Goal: Task Accomplishment & Management: Manage account settings

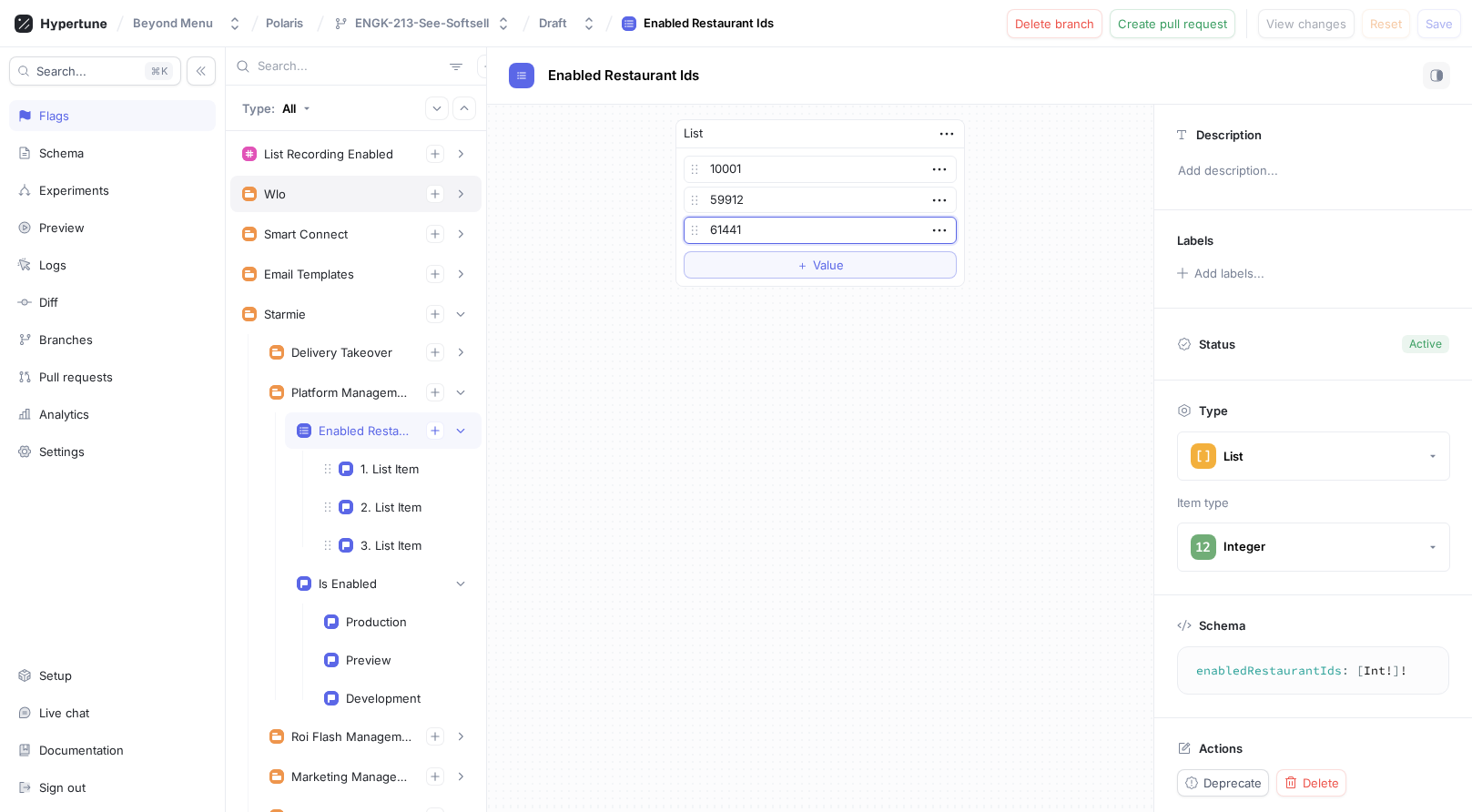
click at [324, 189] on div "Wlo" at bounding box center [355, 193] width 227 height 18
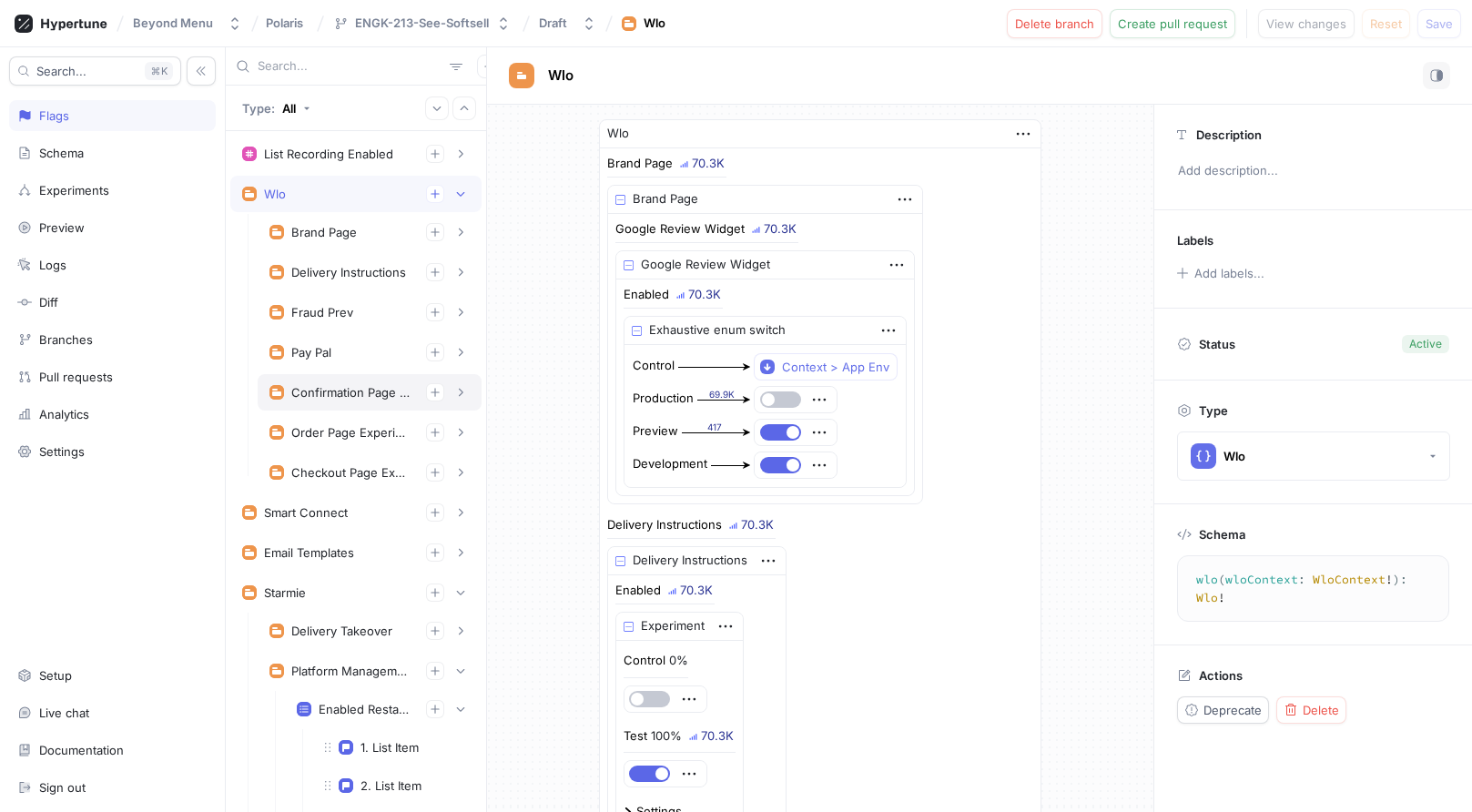
click at [369, 389] on div "Confirmation Page Experiments" at bounding box center [351, 392] width 120 height 14
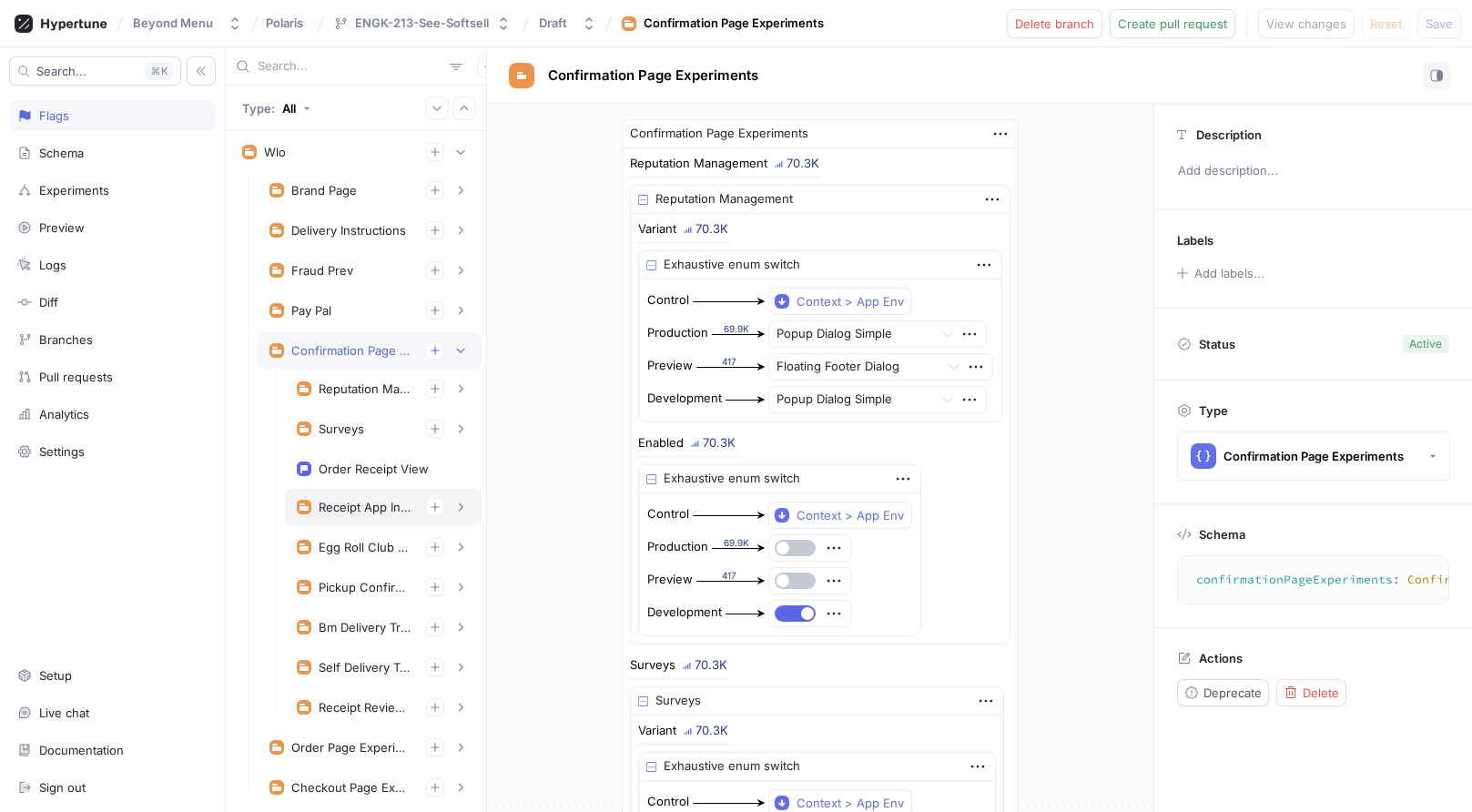
scroll to position [63, 0]
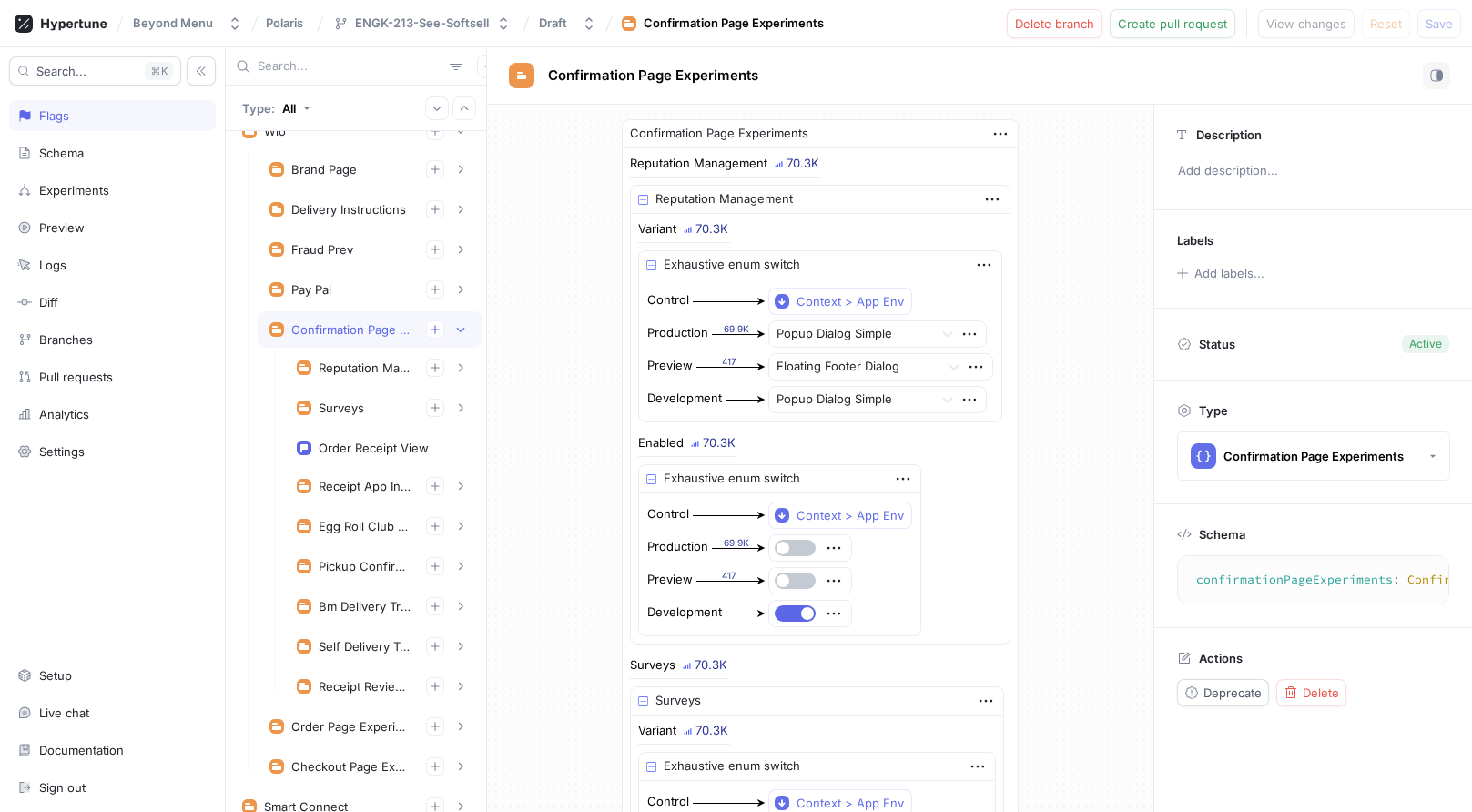
click at [363, 626] on div "Bm Delivery Tracking Experiment Variant Enabled Production Preview Development" at bounding box center [383, 607] width 196 height 39
click at [367, 606] on div "Bm Delivery Tracking Experiment" at bounding box center [366, 606] width 93 height 14
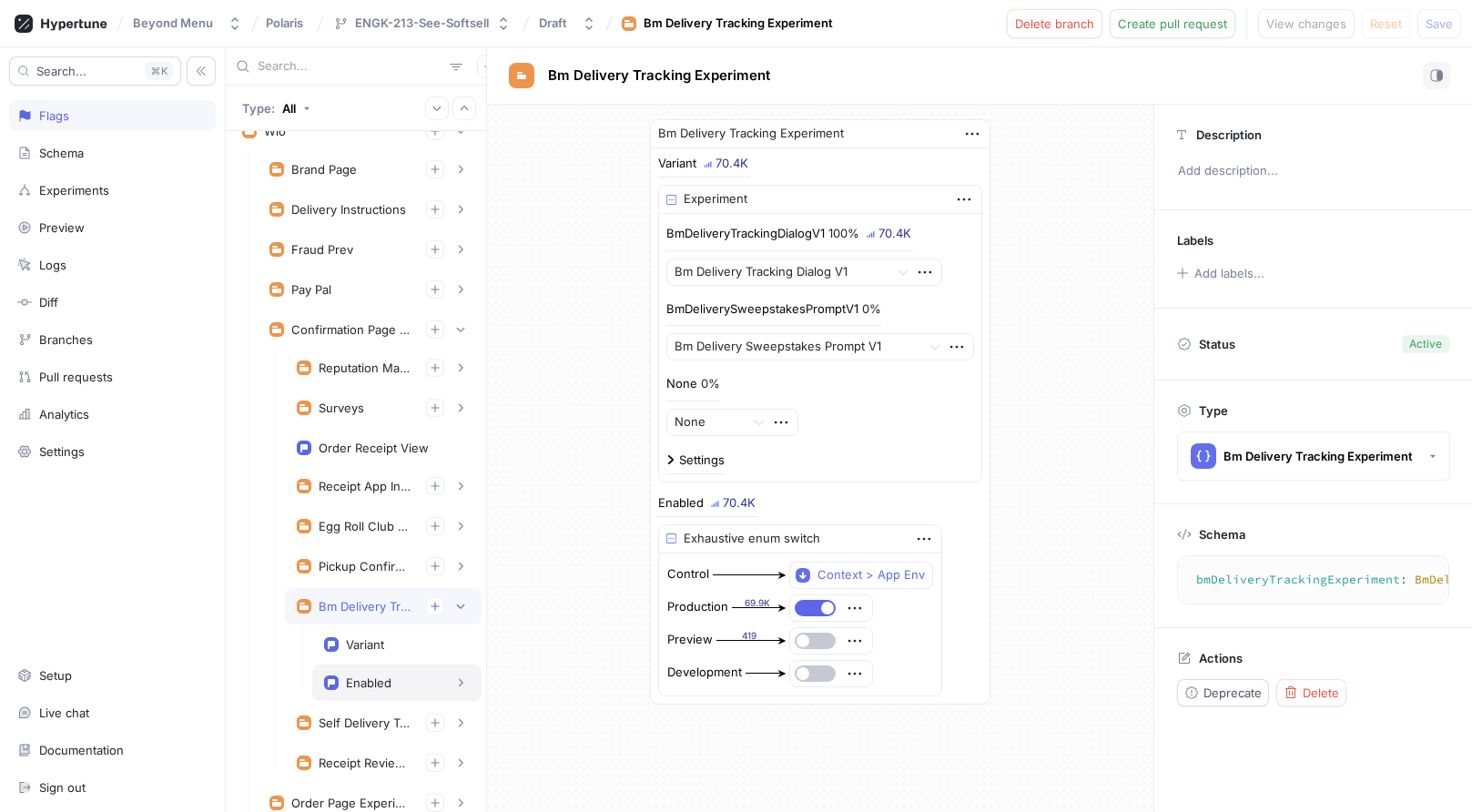
click at [360, 680] on div "Enabled" at bounding box center [368, 682] width 45 height 14
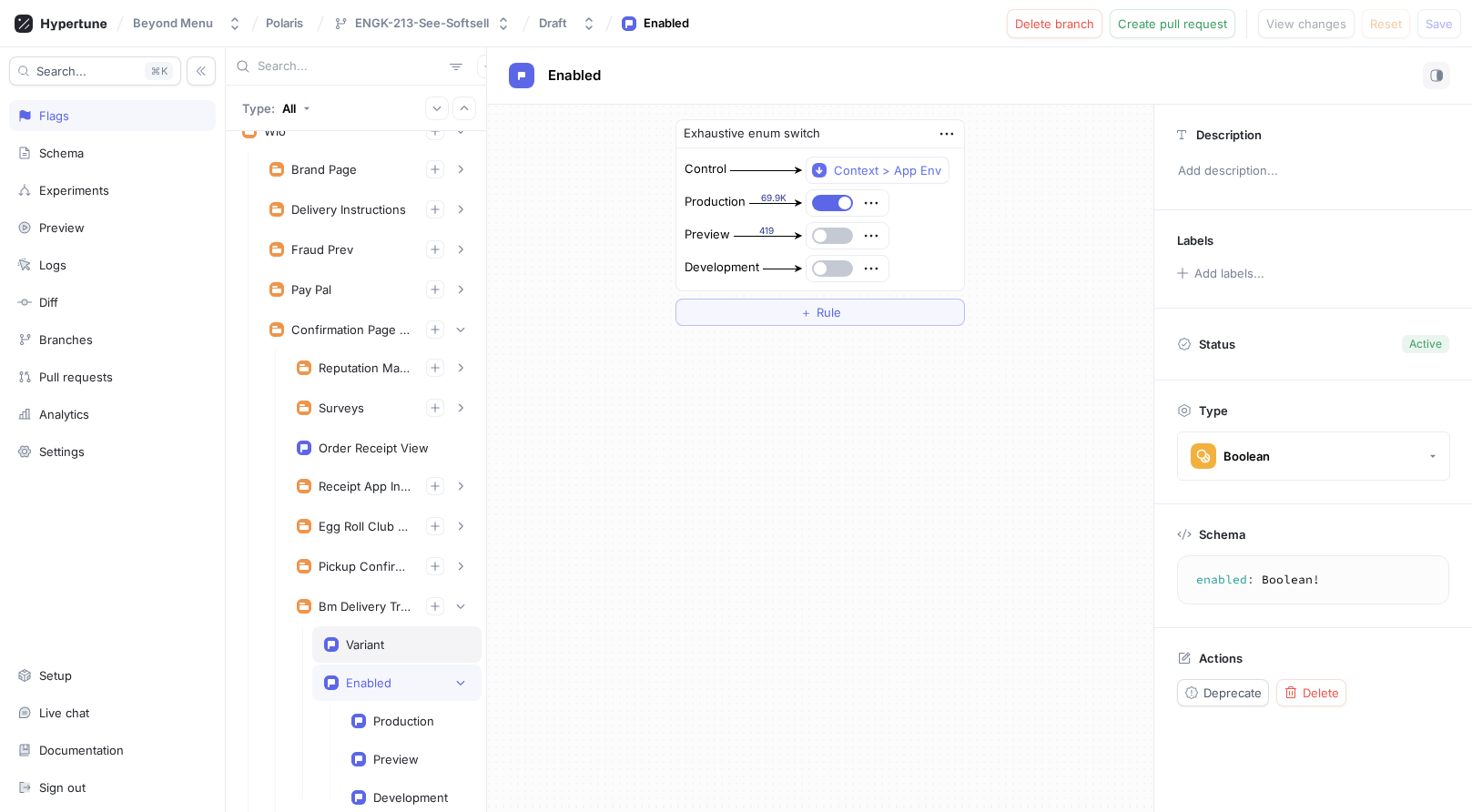
click at [374, 650] on div "Variant" at bounding box center [366, 644] width 39 height 14
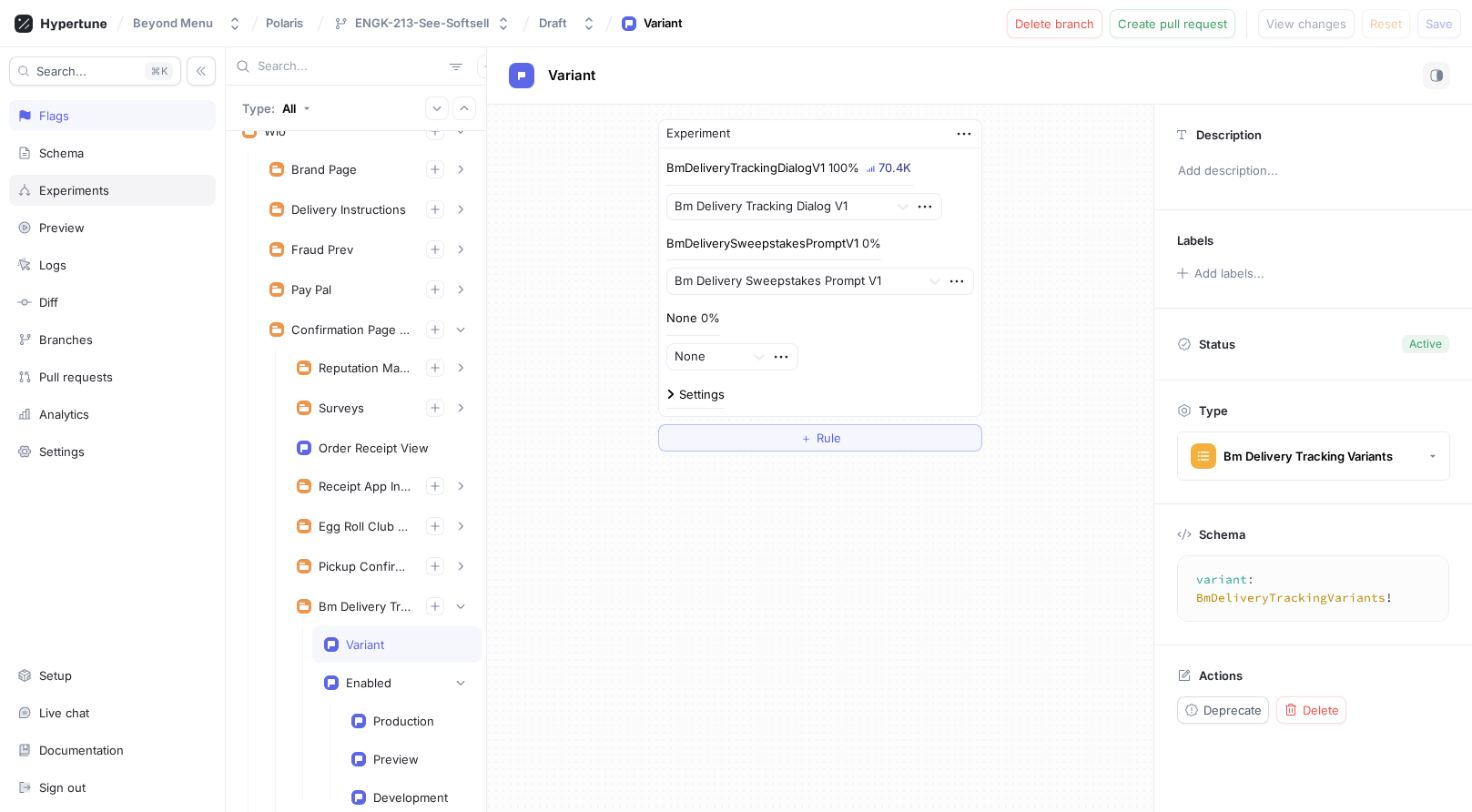
click at [114, 196] on div "Experiments" at bounding box center [112, 189] width 191 height 14
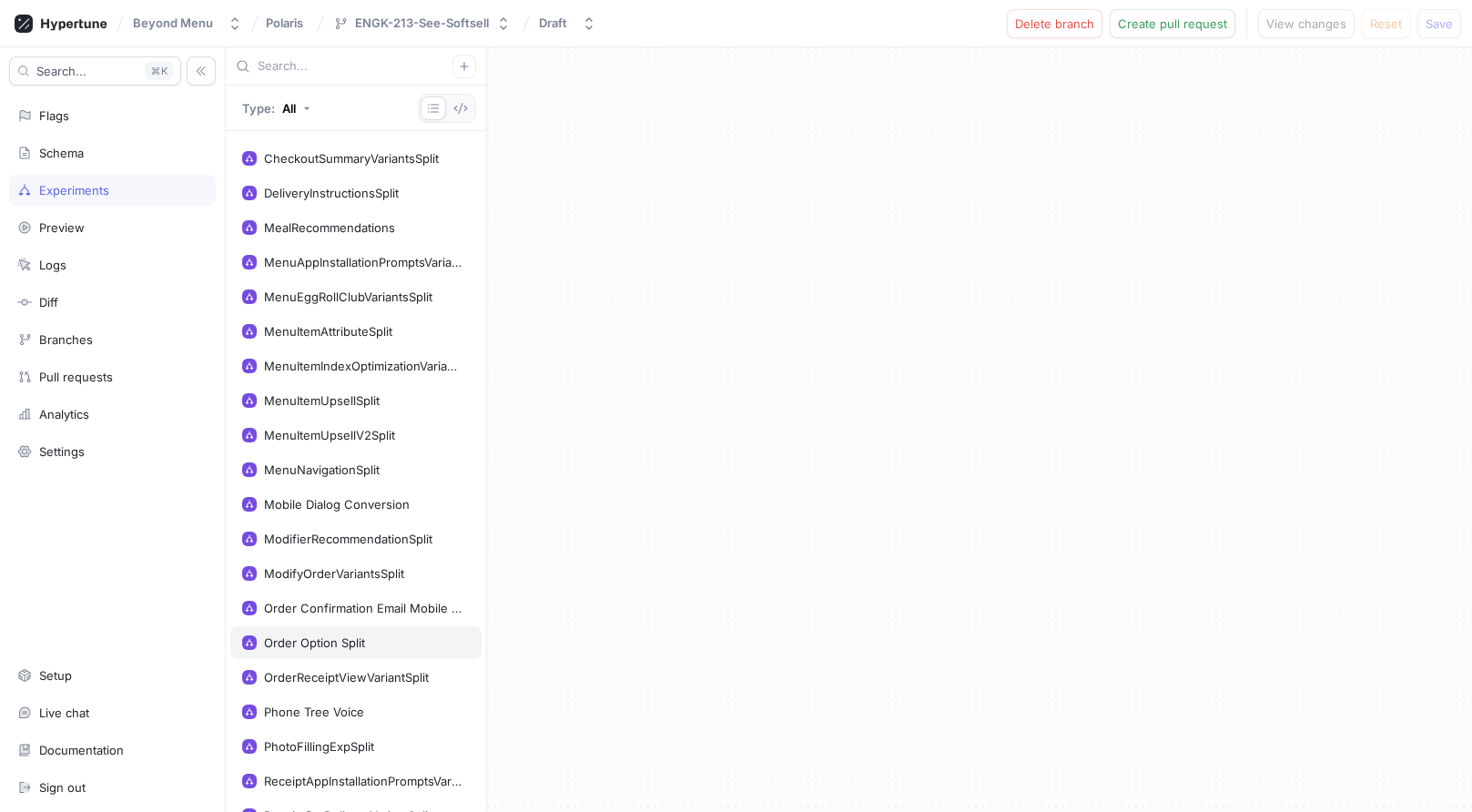
scroll to position [110, 0]
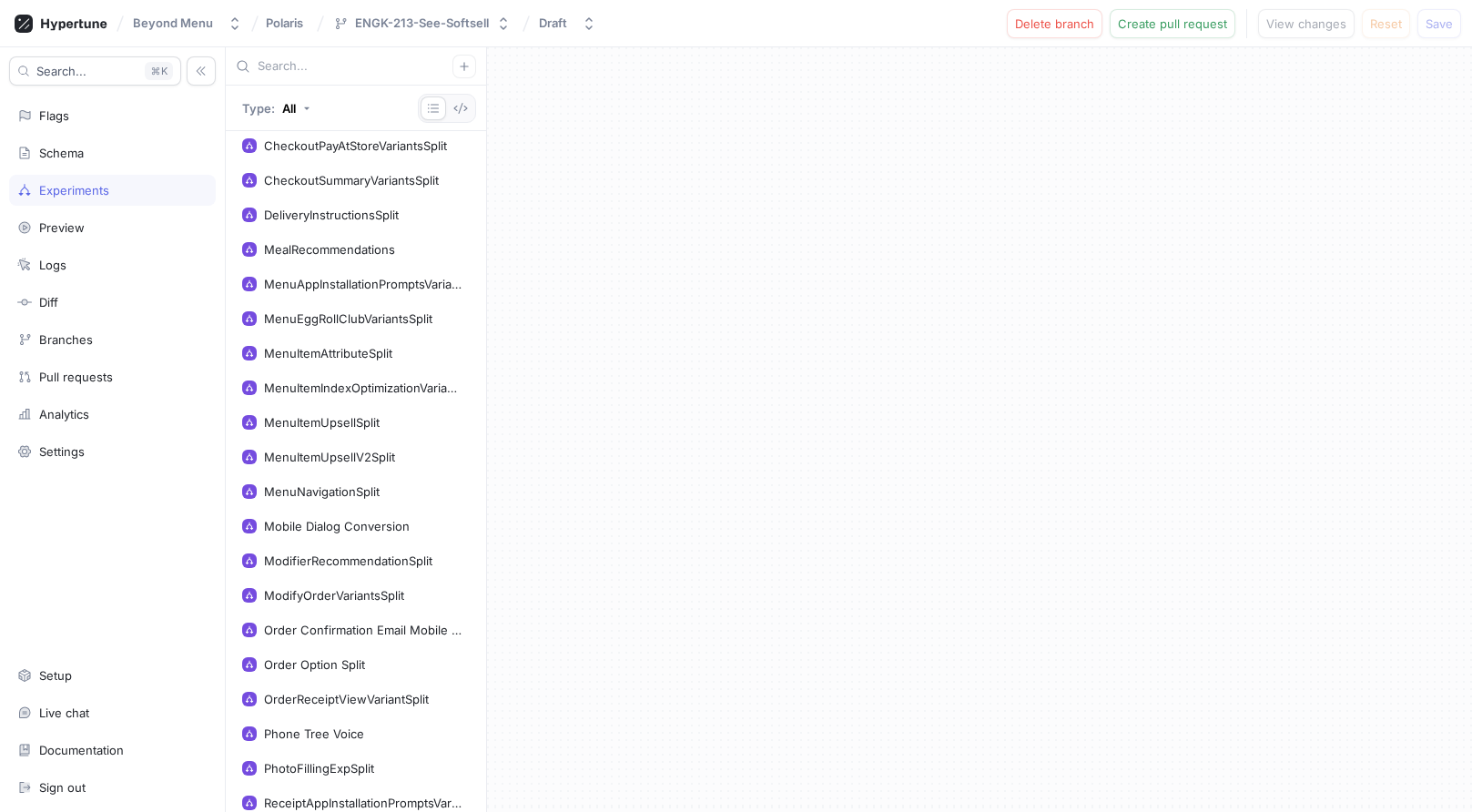
click at [338, 59] on input "text" at bounding box center [354, 66] width 194 height 18
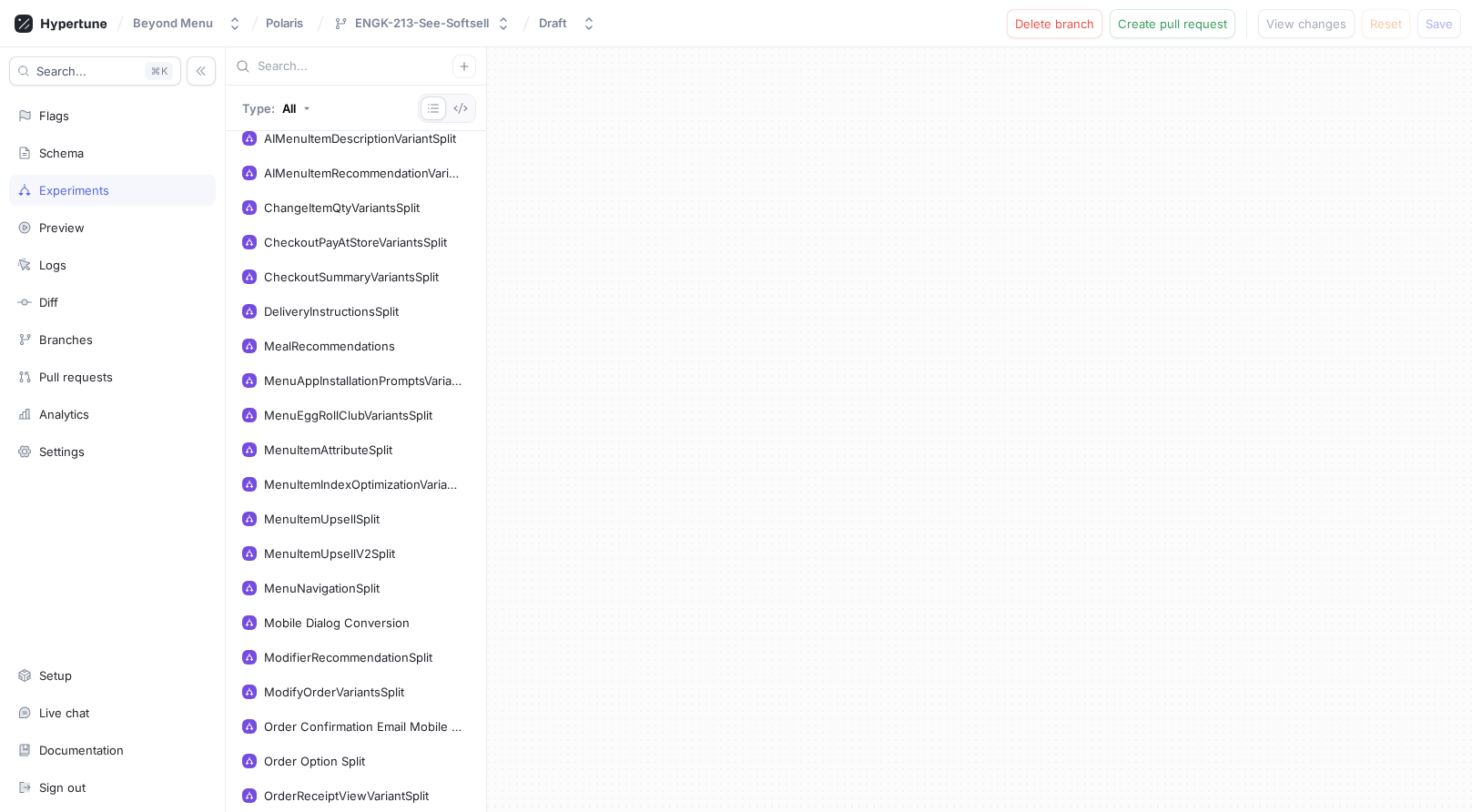
scroll to position [0, 0]
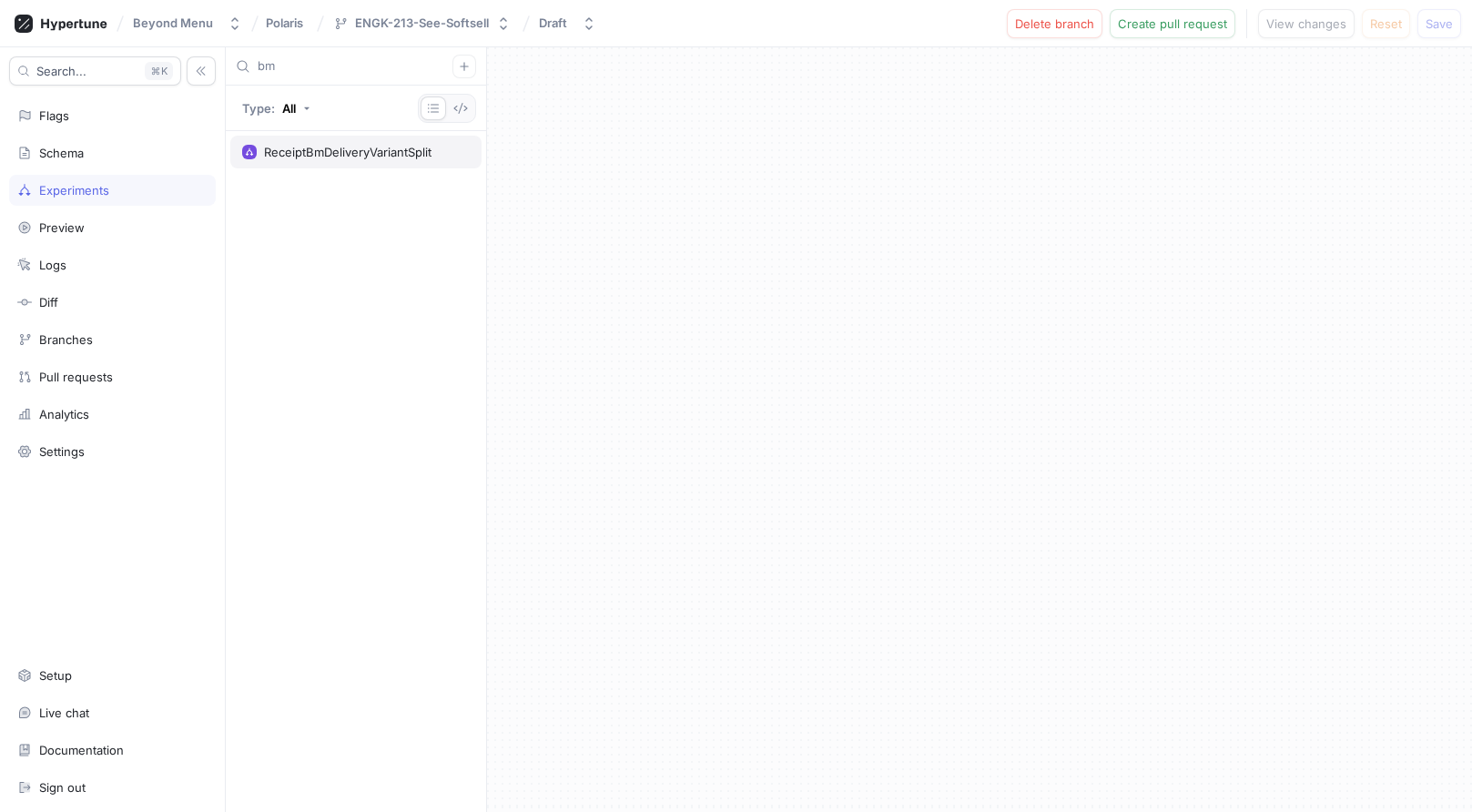
type input "bm"
click at [339, 152] on div "ReceiptBmDeliveryVariantSplit" at bounding box center [347, 152] width 167 height 14
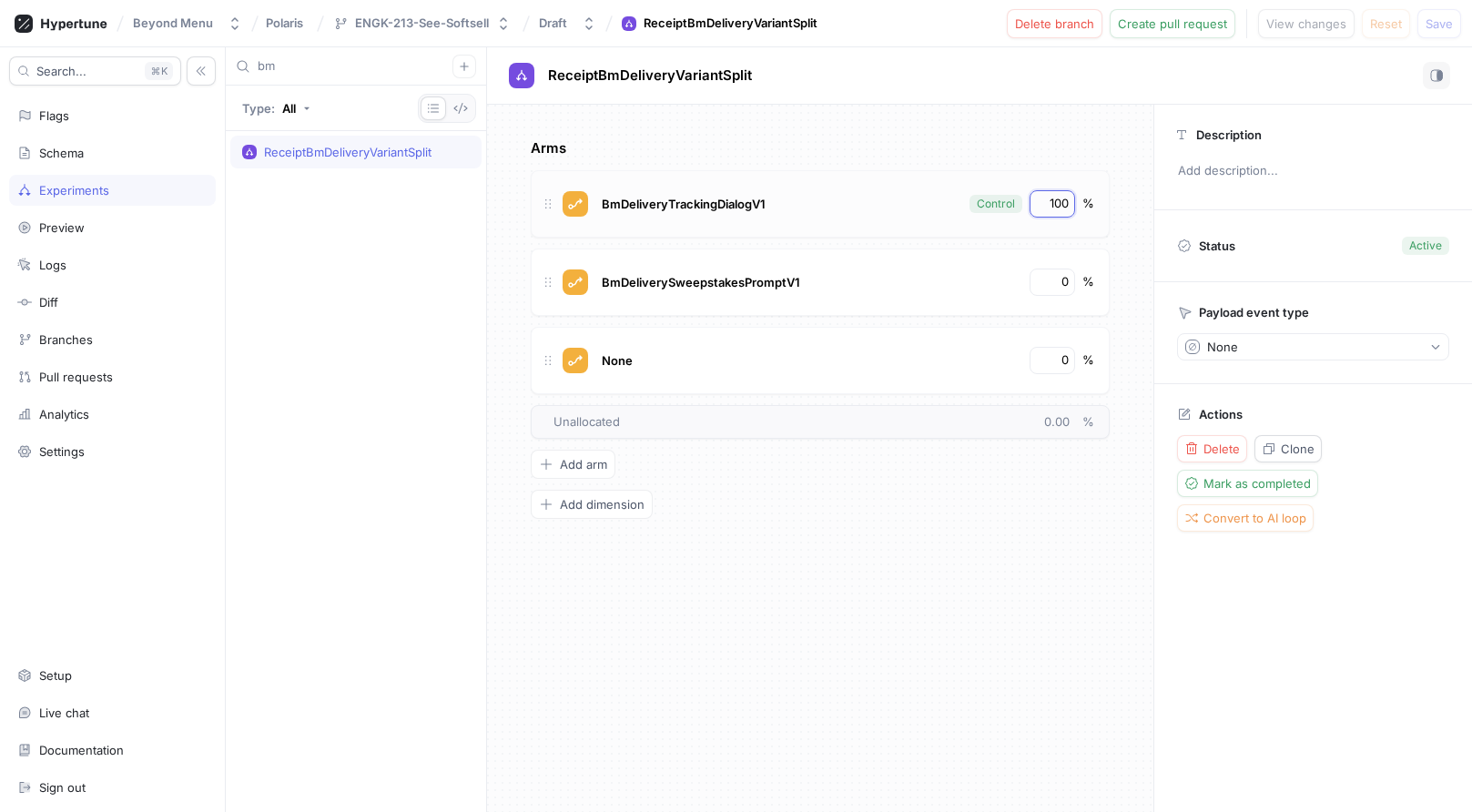
click at [1045, 195] on input "100" at bounding box center [1053, 203] width 31 height 18
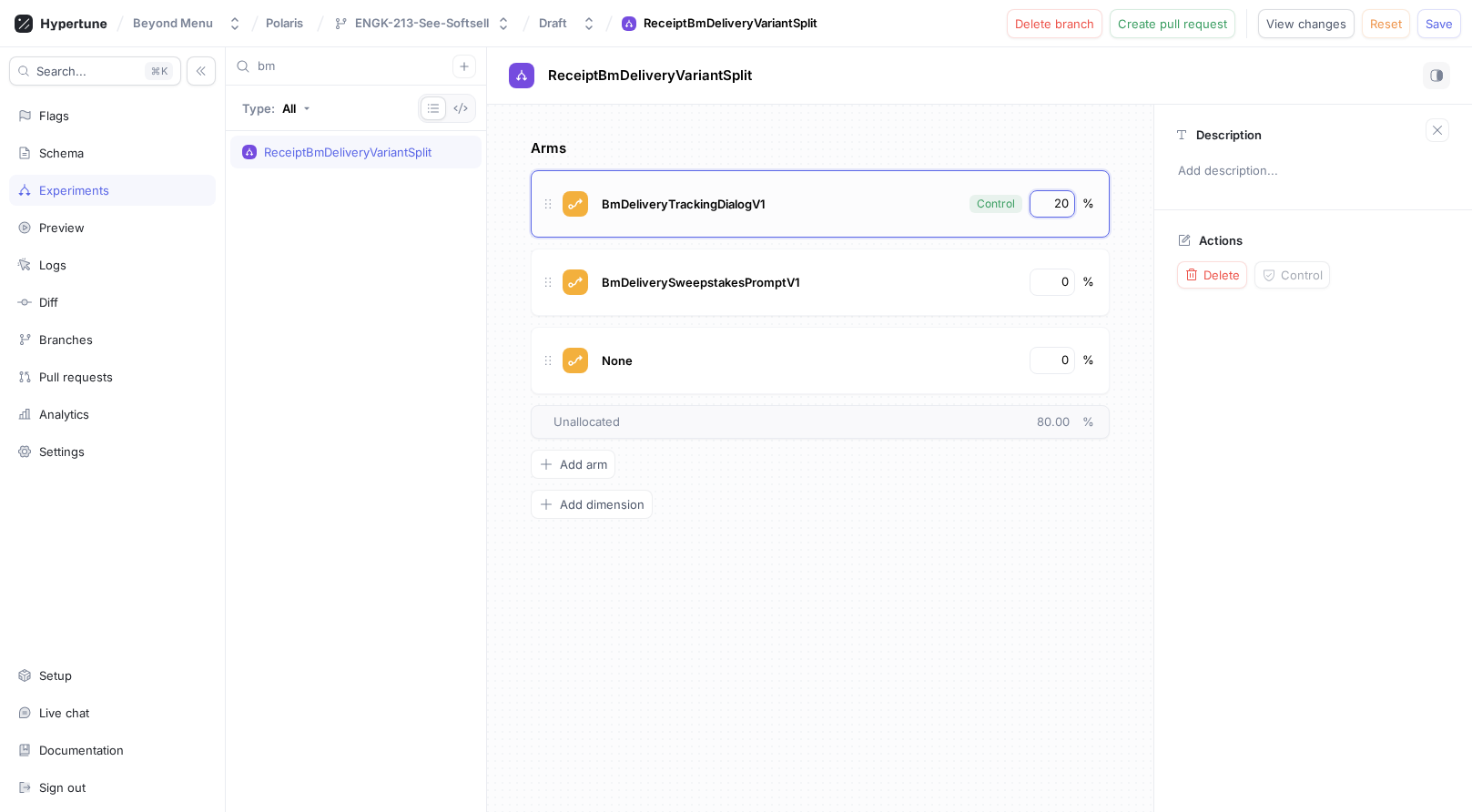
type input "2"
type input "10"
click at [1064, 359] on input "0" at bounding box center [1053, 360] width 31 height 18
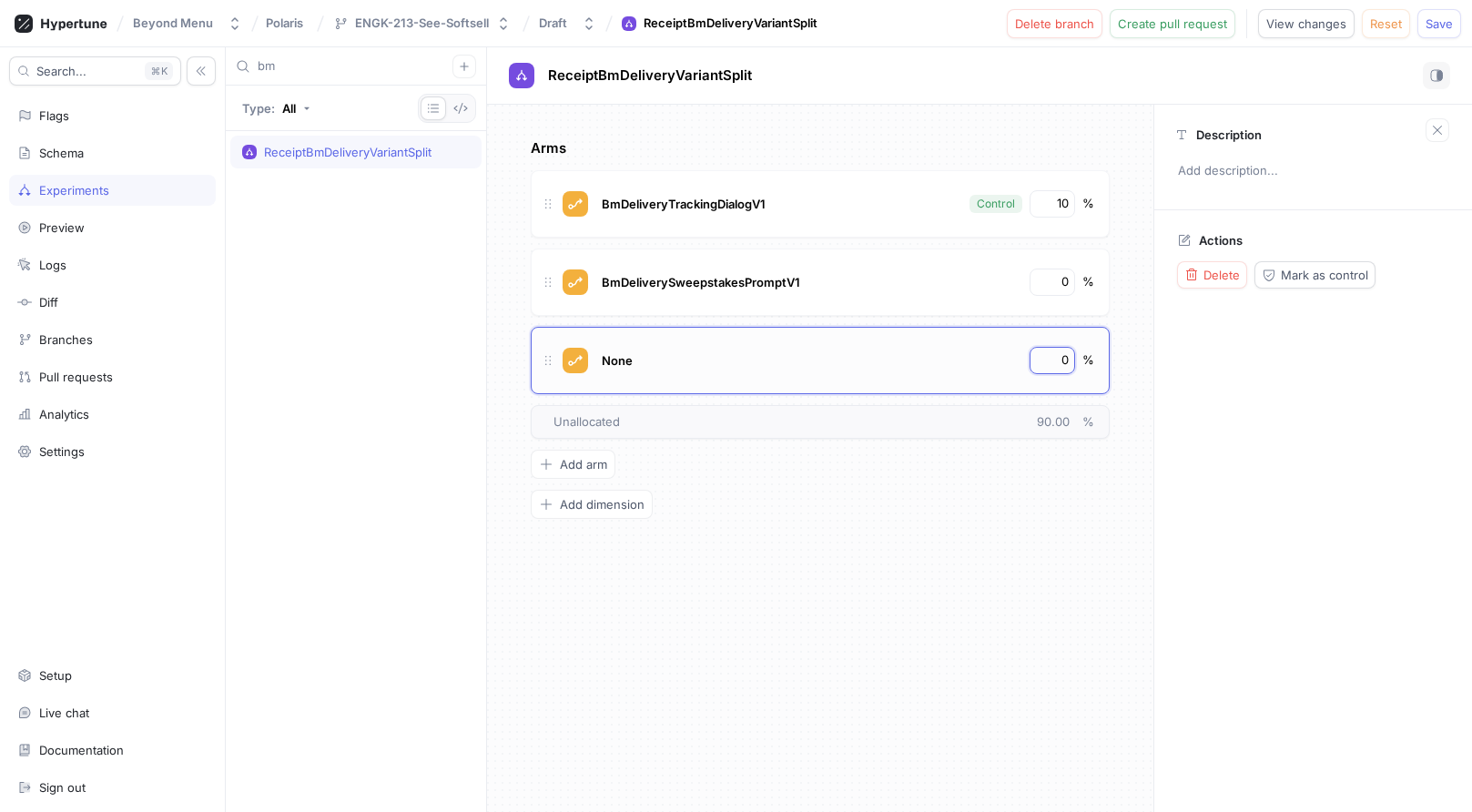
click at [1064, 359] on input "0" at bounding box center [1053, 360] width 31 height 18
type input "90"
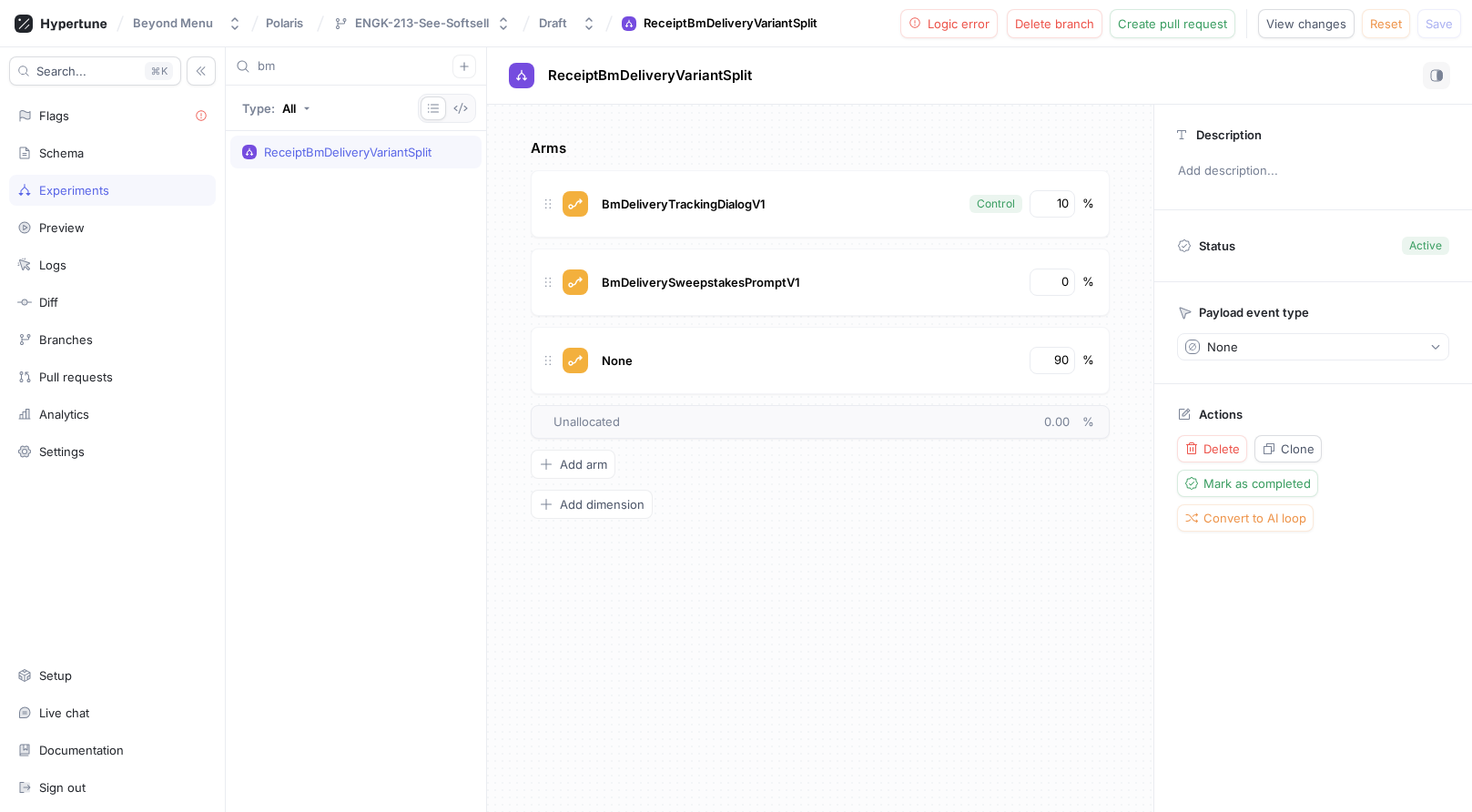
click at [1130, 356] on div "Arms BmDeliveryTrackingDialogV1 Control 10 % BmDeliverySweepstakesPromptV1 0 % …" at bounding box center [820, 458] width 666 height 708
click at [1065, 202] on input "10" at bounding box center [1053, 203] width 31 height 18
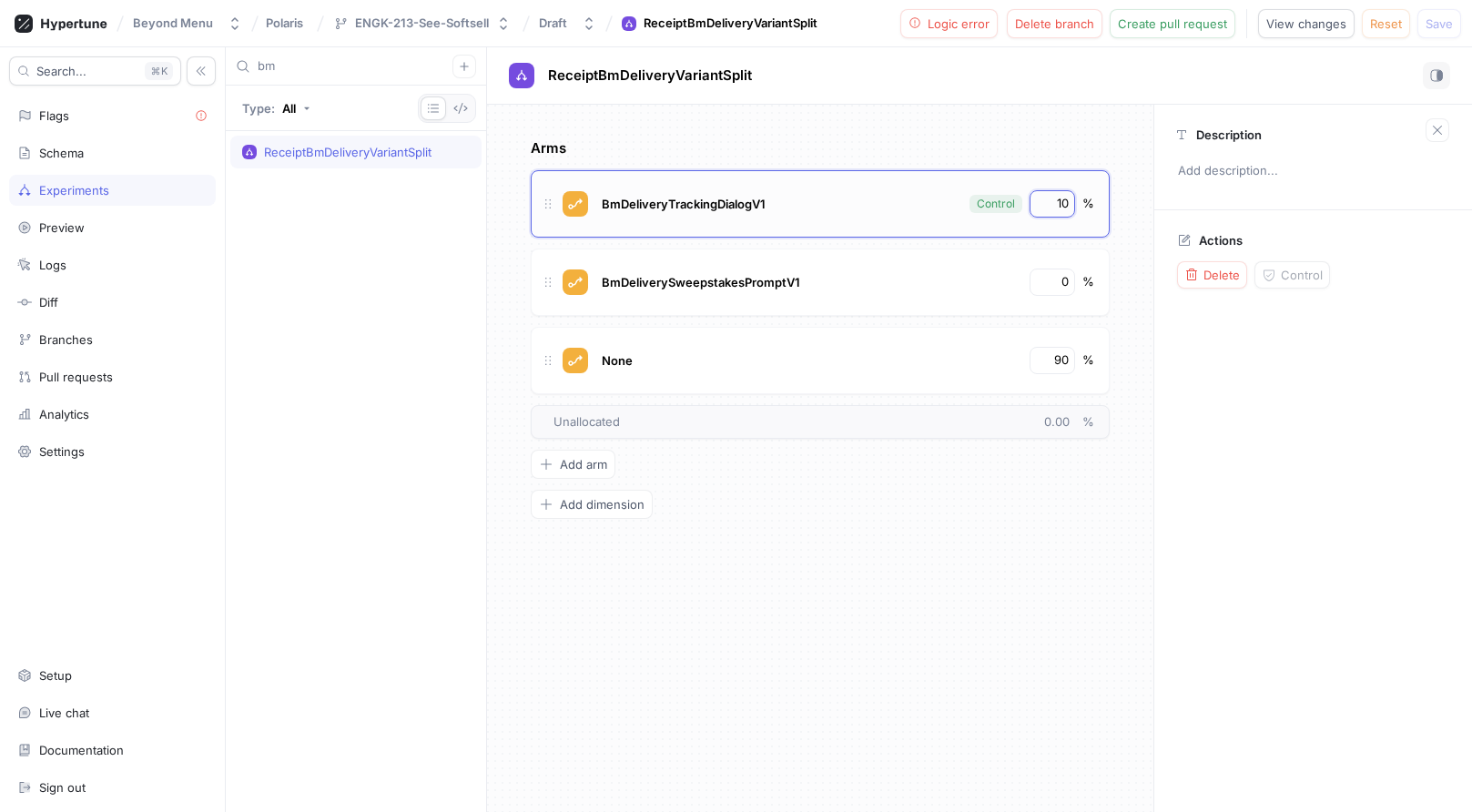
click at [1065, 202] on input "10" at bounding box center [1053, 203] width 31 height 18
type input "0"
click at [1058, 351] on input "90" at bounding box center [1053, 360] width 31 height 18
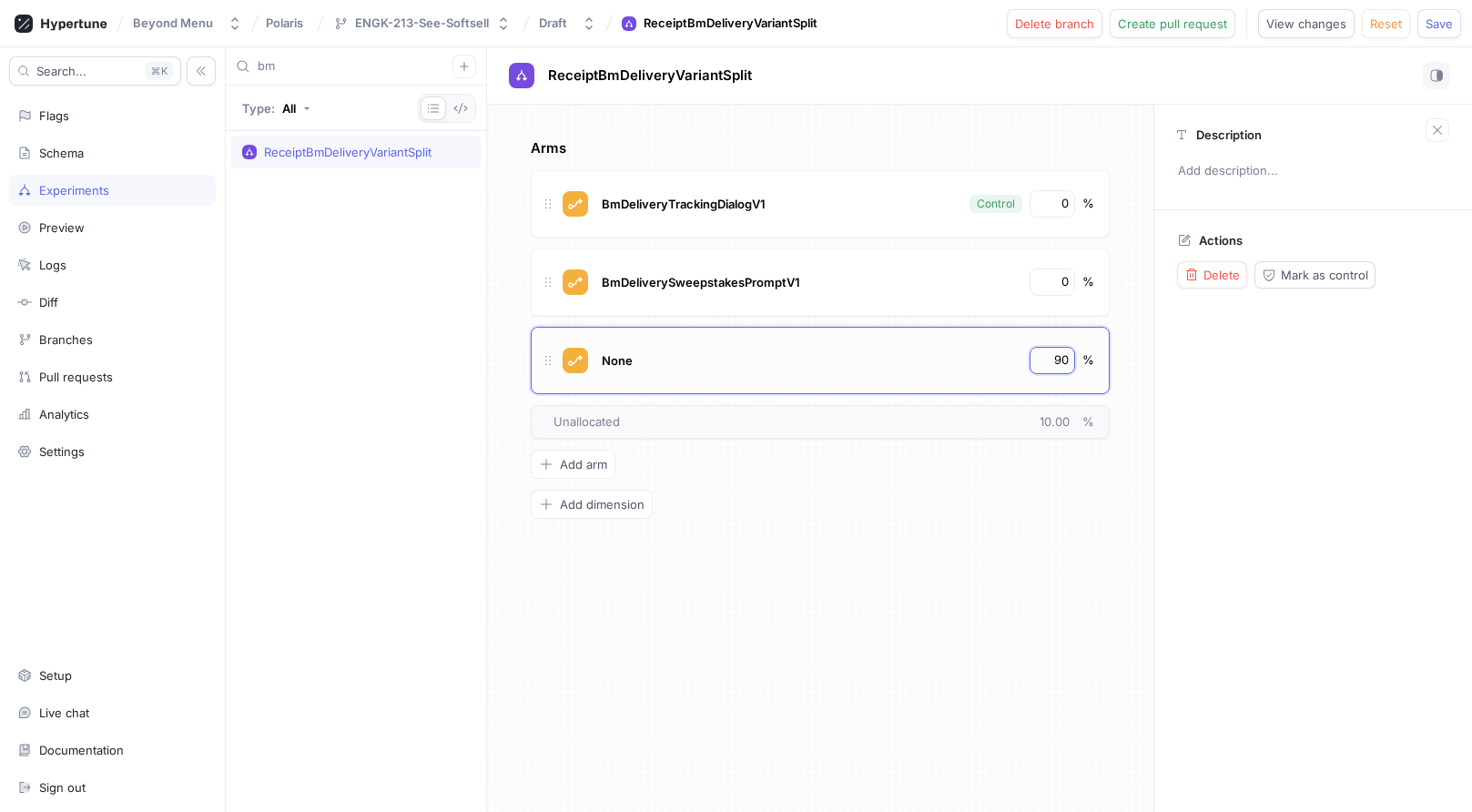
click at [1058, 351] on input "90" at bounding box center [1053, 360] width 31 height 18
type input "100"
click at [1131, 359] on div "Arms BmDeliveryTrackingDialogV1 Control 0 % BmDeliverySweepstakesPromptV1 0 % N…" at bounding box center [820, 458] width 666 height 708
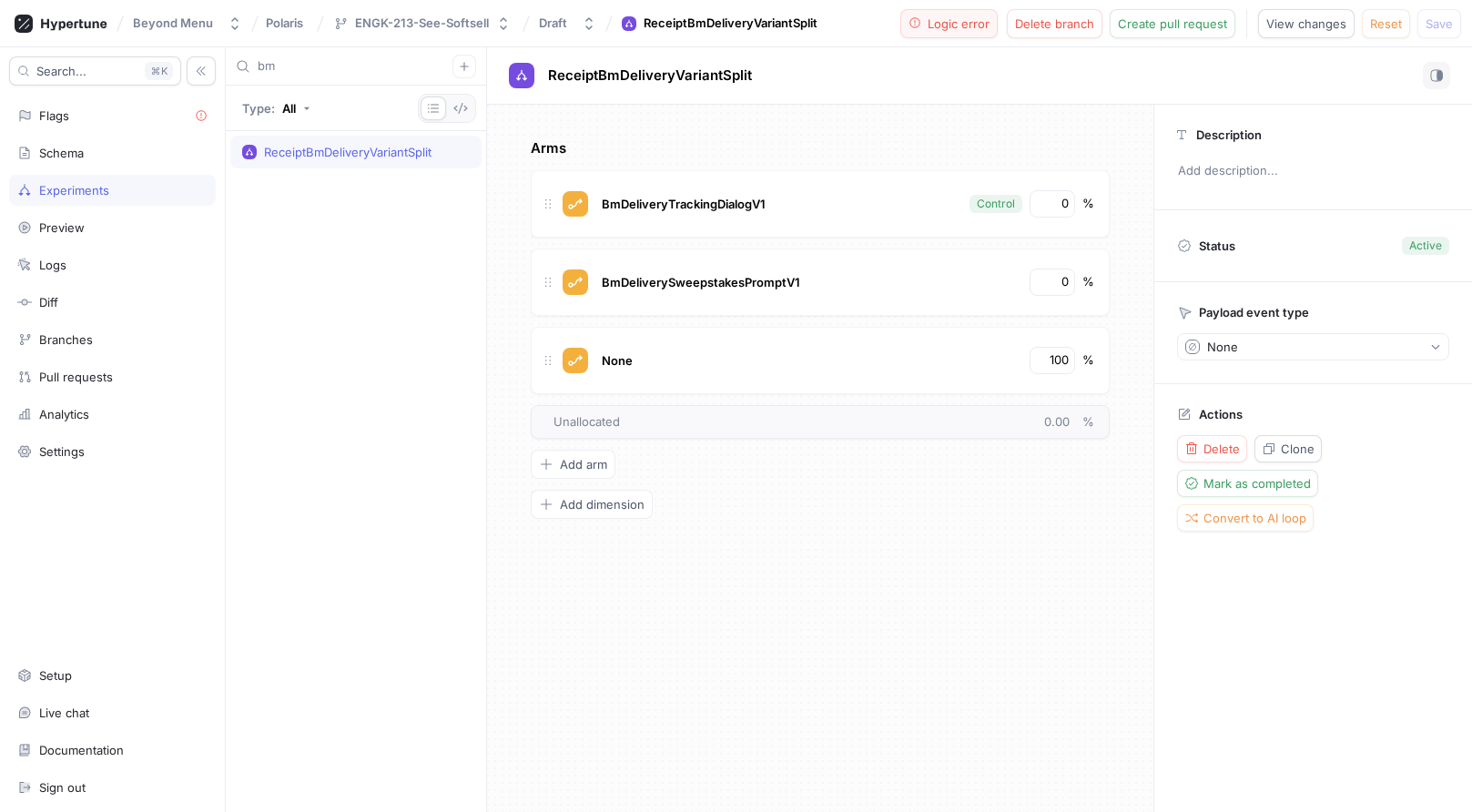
click at [961, 23] on span "Logic error" at bounding box center [958, 23] width 62 height 11
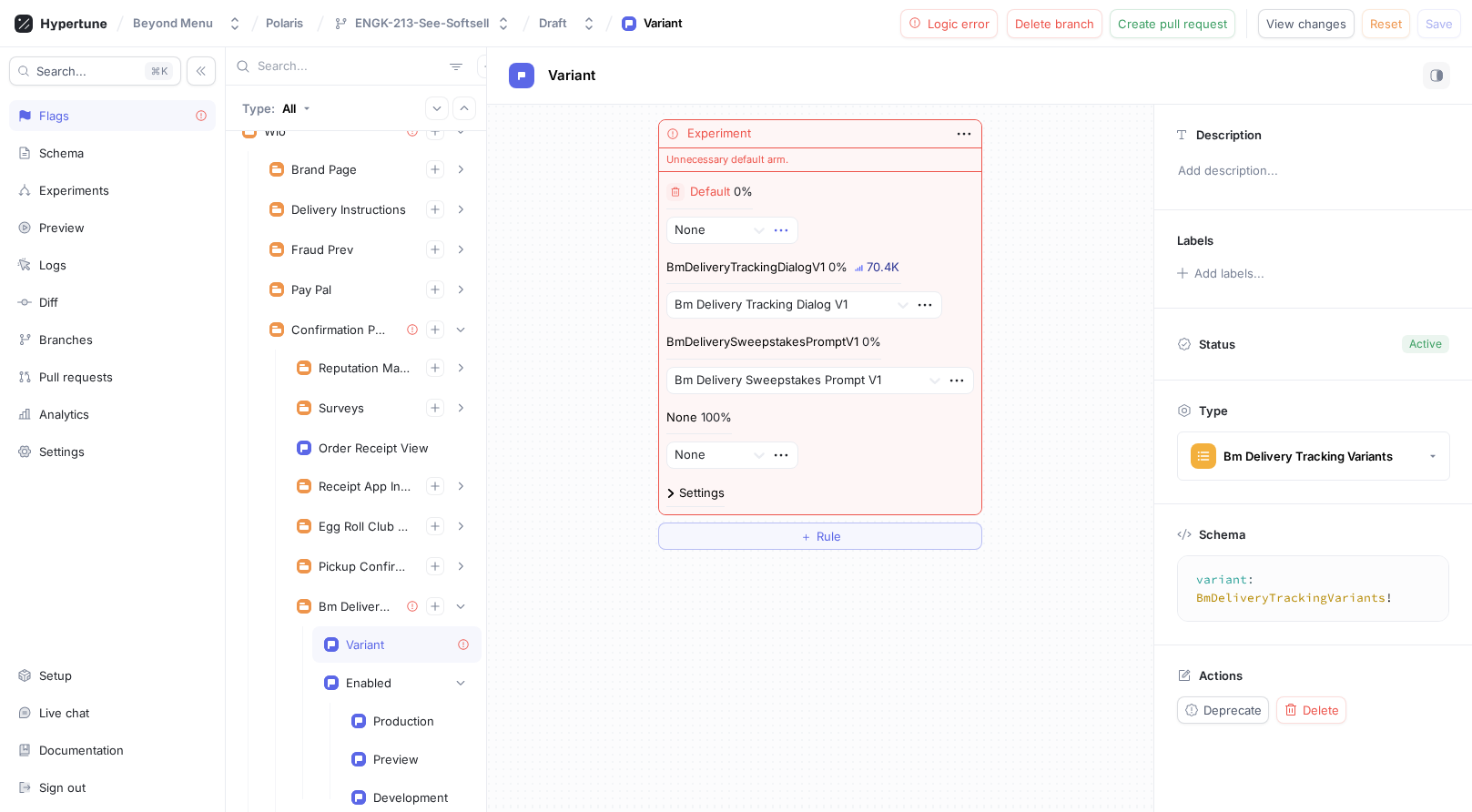
click at [785, 223] on icon "button" at bounding box center [780, 230] width 20 height 20
click at [796, 249] on div "Delete" at bounding box center [854, 264] width 155 height 31
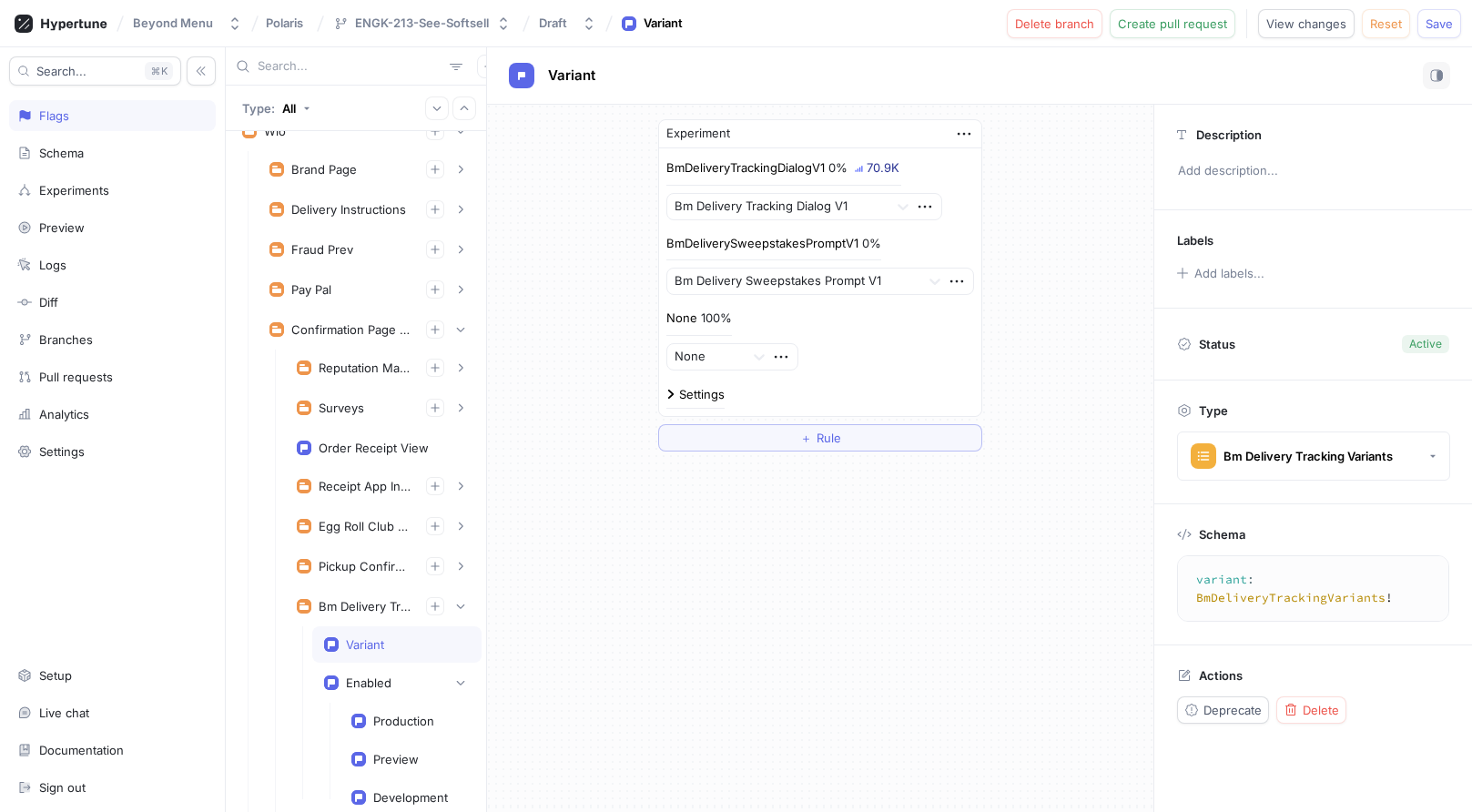
click at [1440, 8] on div "Beyond Menu Polaris ENGK-213-See-Softsell Draft Variant Delete branch Create pu…" at bounding box center [736, 23] width 1472 height 47
click at [1440, 14] on button "Save" at bounding box center [1439, 23] width 44 height 29
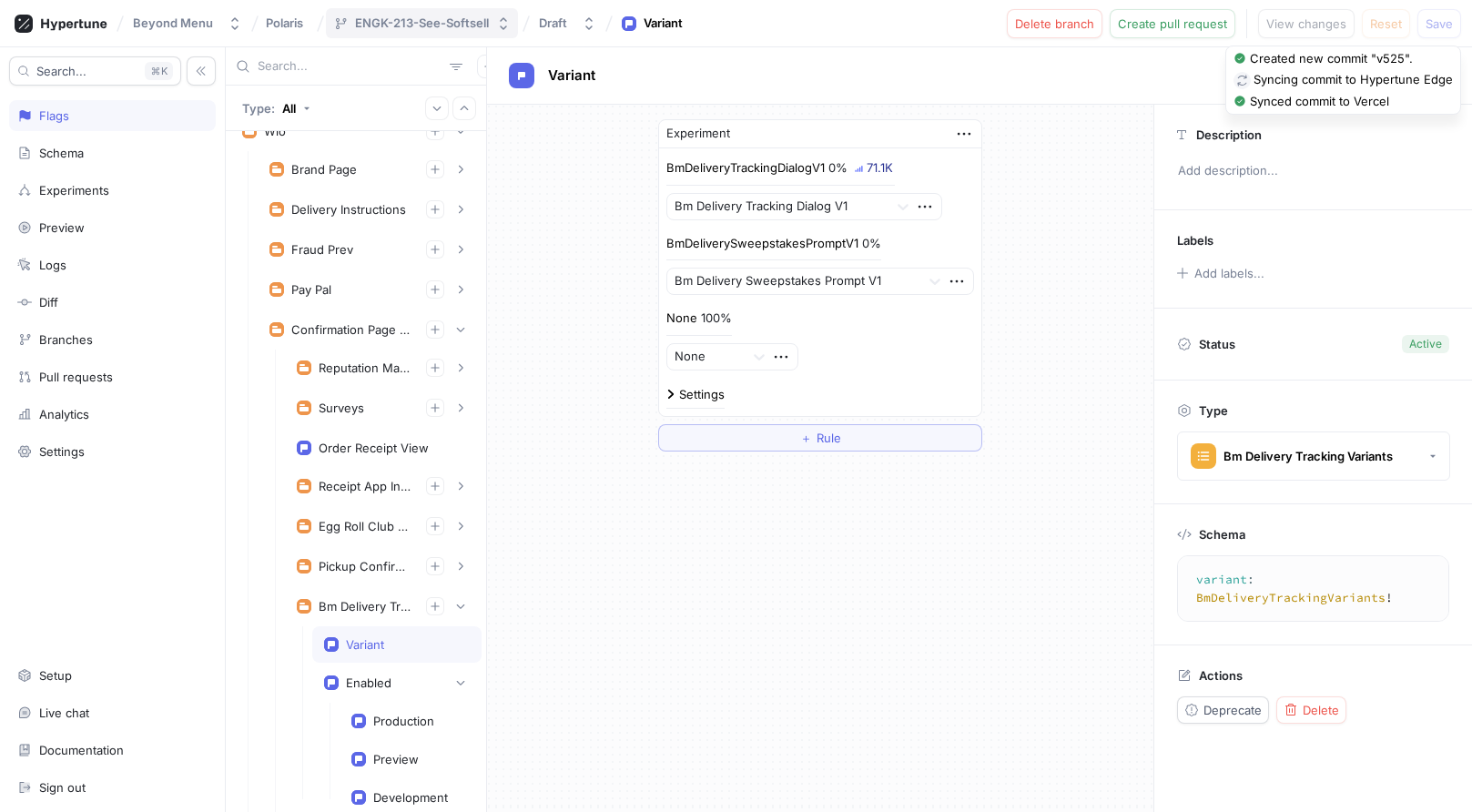
click at [496, 23] on icon "button" at bounding box center [503, 23] width 15 height 14
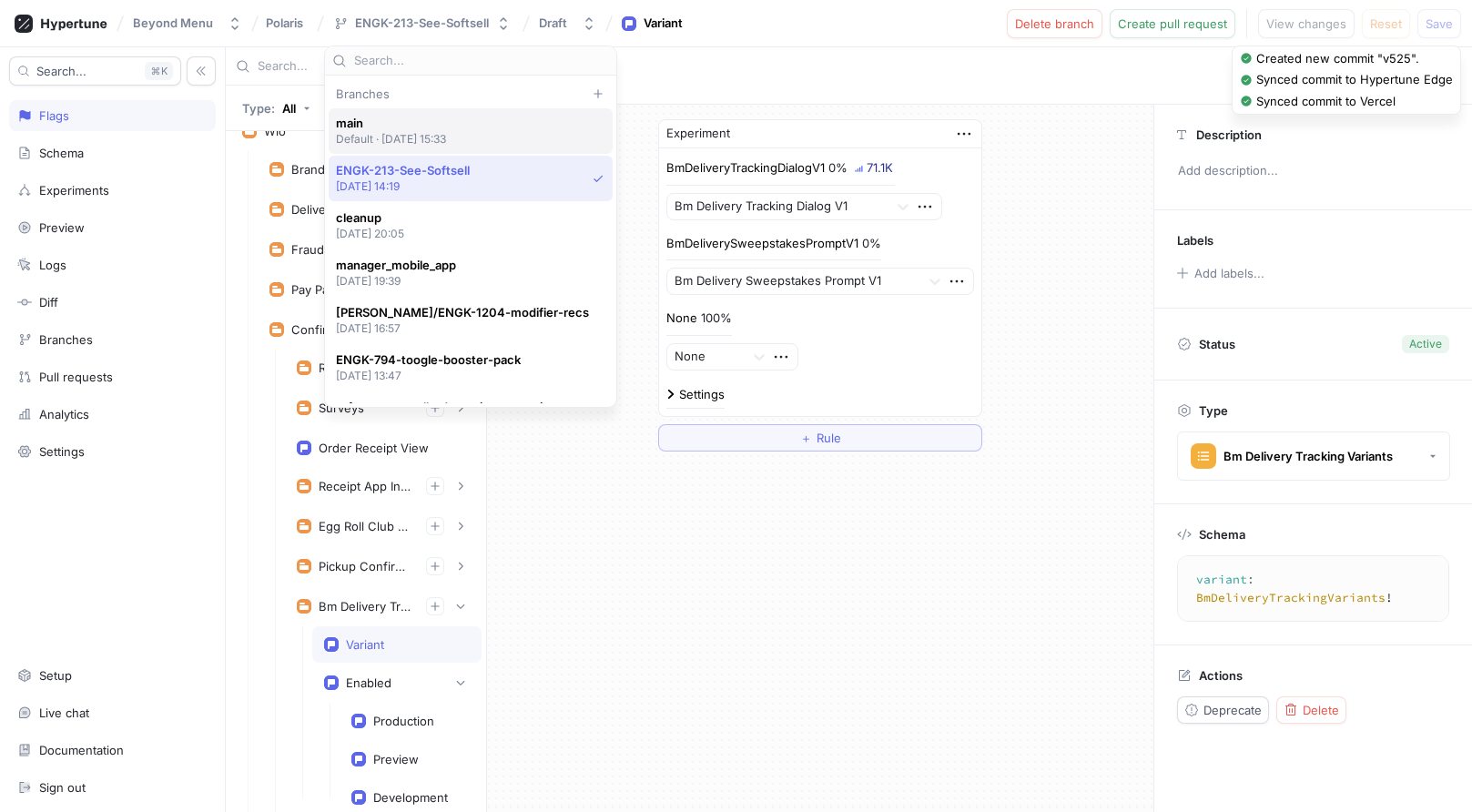
click at [447, 137] on p "Default ‧ [DATE] 15:33" at bounding box center [391, 139] width 111 height 15
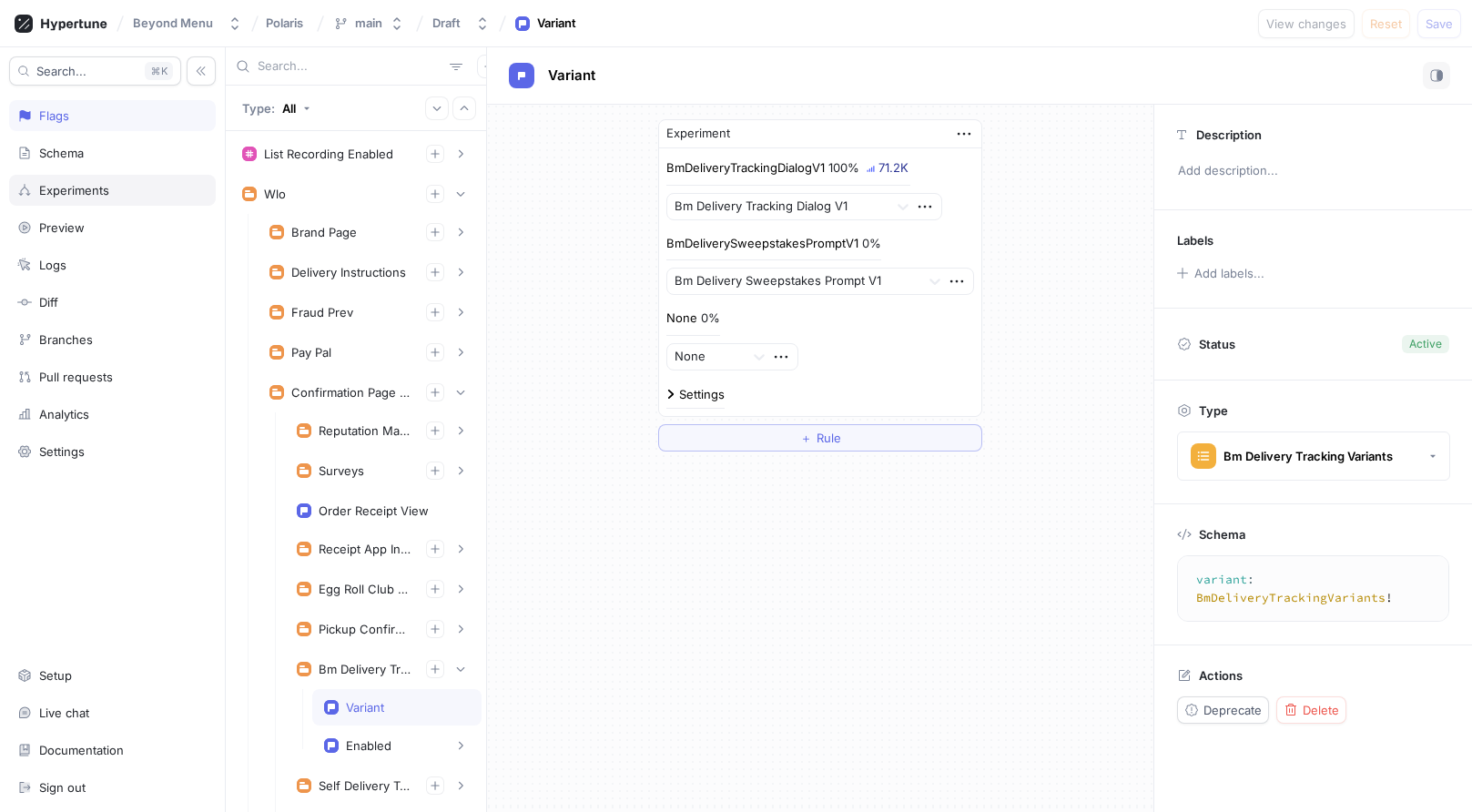
click at [86, 199] on div "Experiments" at bounding box center [112, 190] width 207 height 31
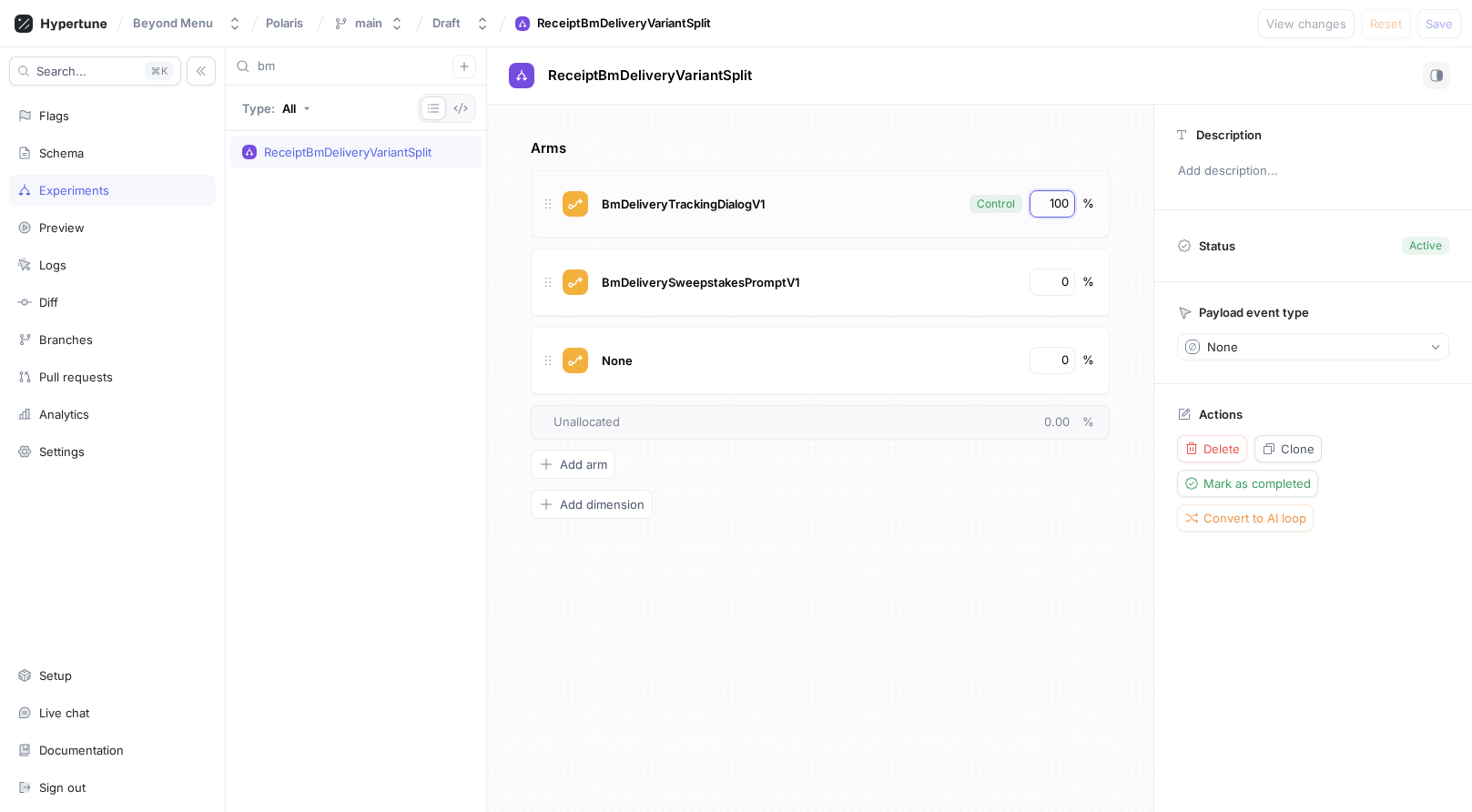
click at [1058, 203] on input "100" at bounding box center [1053, 203] width 31 height 18
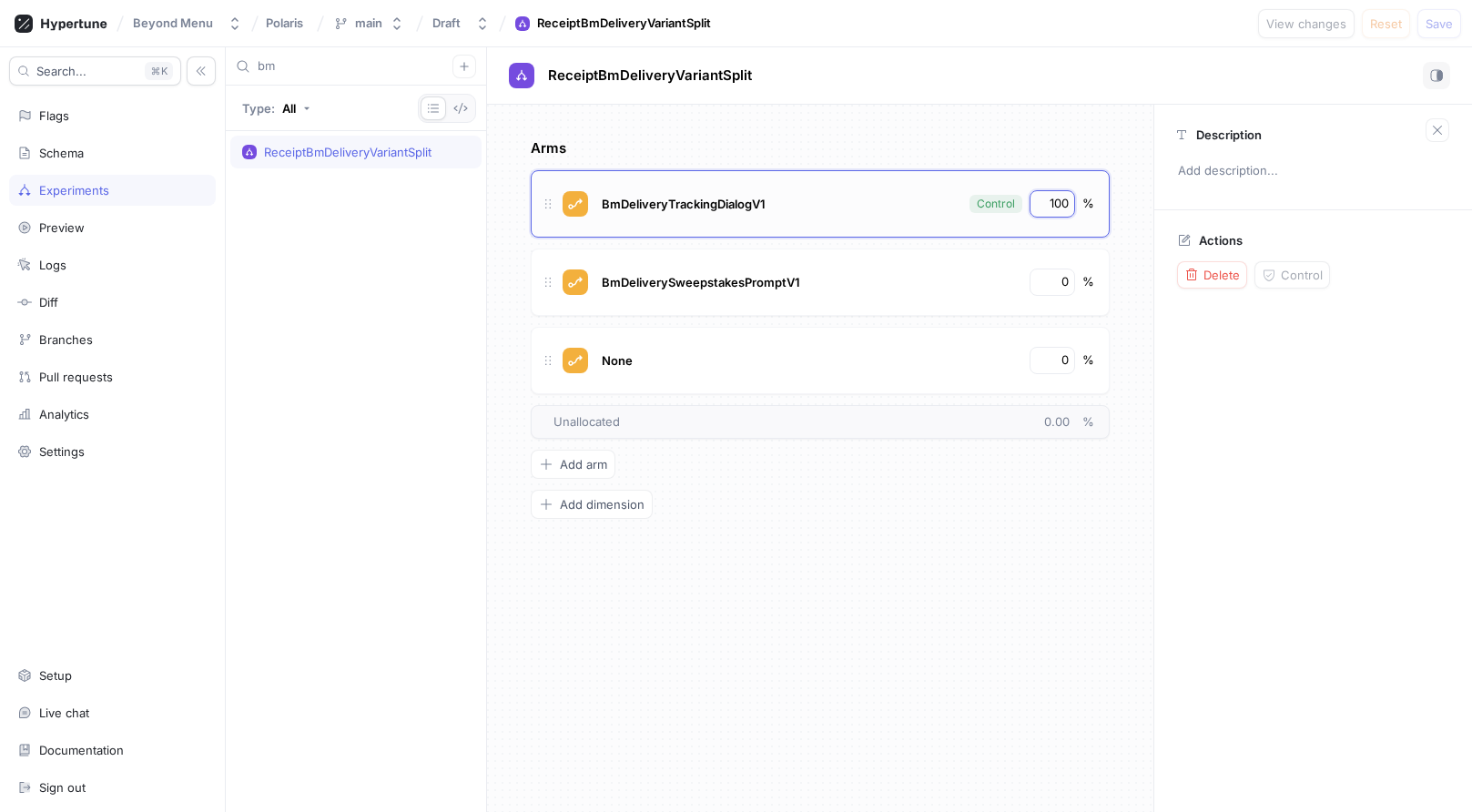
click at [1058, 203] on input "100" at bounding box center [1053, 203] width 31 height 18
type input "1"
type input "0"
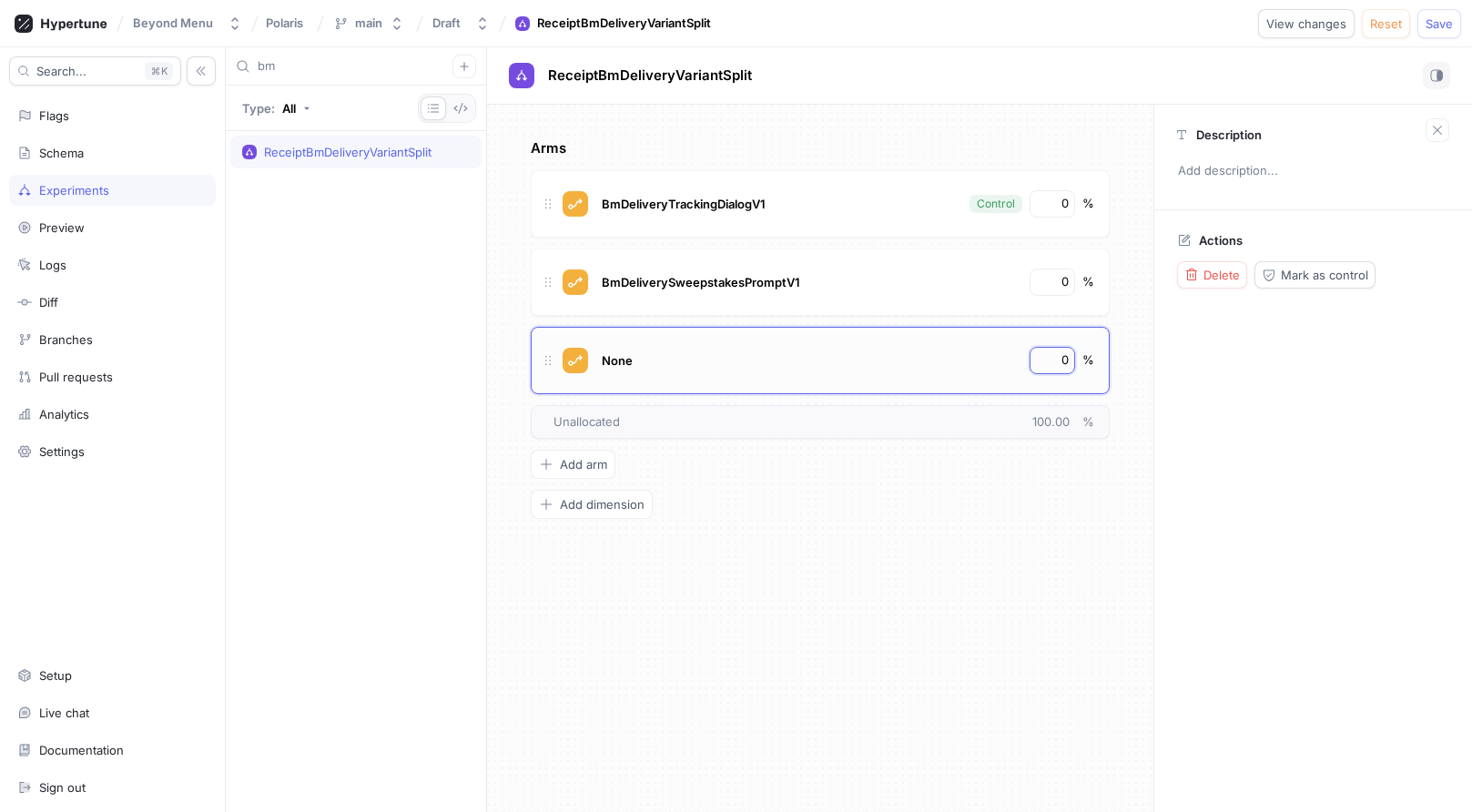
drag, startPoint x: 1059, startPoint y: 357, endPoint x: 1086, endPoint y: 357, distance: 27.0
click at [1086, 357] on div "None 0 %" at bounding box center [847, 361] width 495 height 27
type input "100"
click at [1274, 82] on div "ReceiptBmDeliveryVariantSplit No errors." at bounding box center [980, 75] width 942 height 27
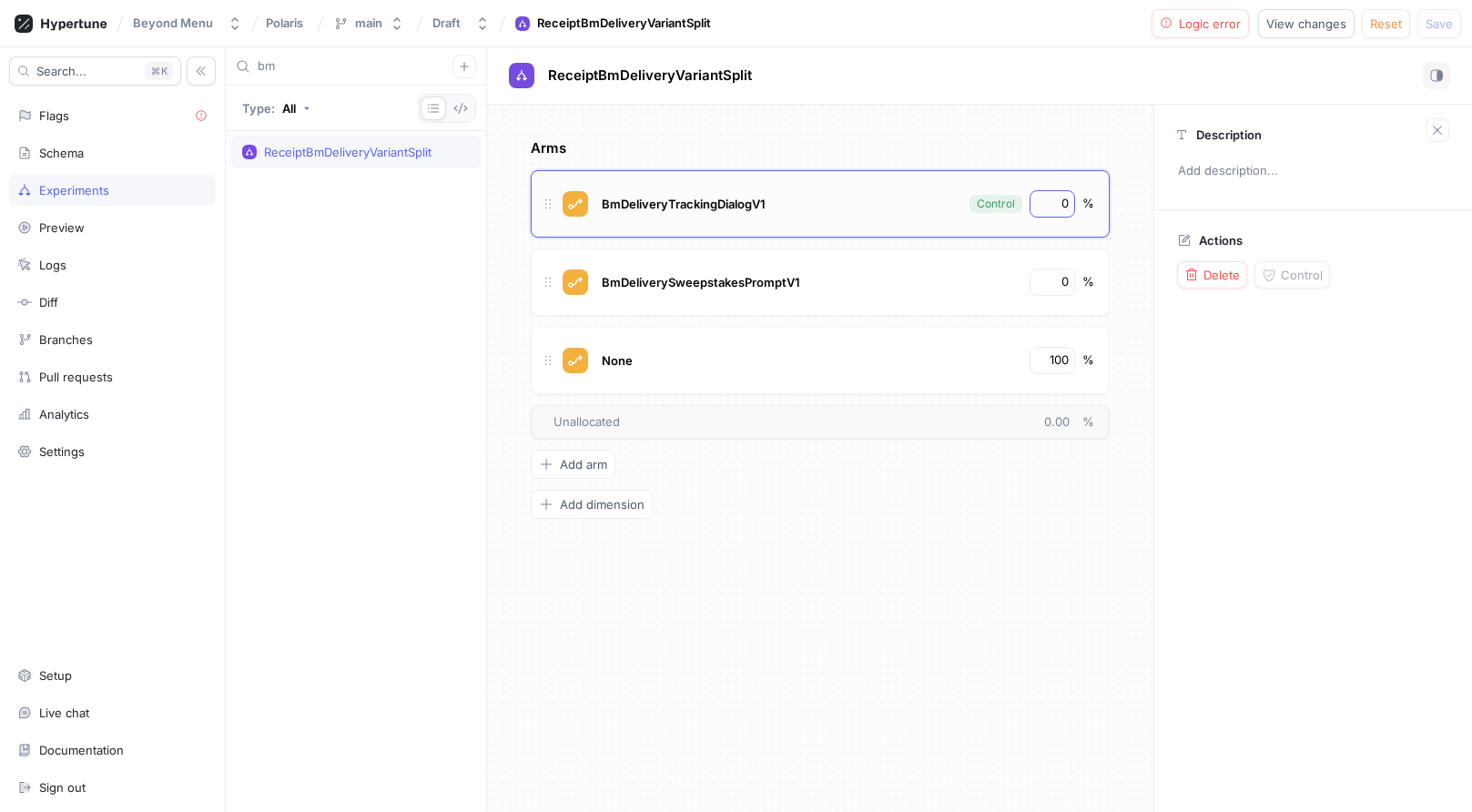
click at [1065, 192] on div "0" at bounding box center [1052, 204] width 45 height 27
click at [1208, 20] on span "Logic error" at bounding box center [1210, 23] width 62 height 11
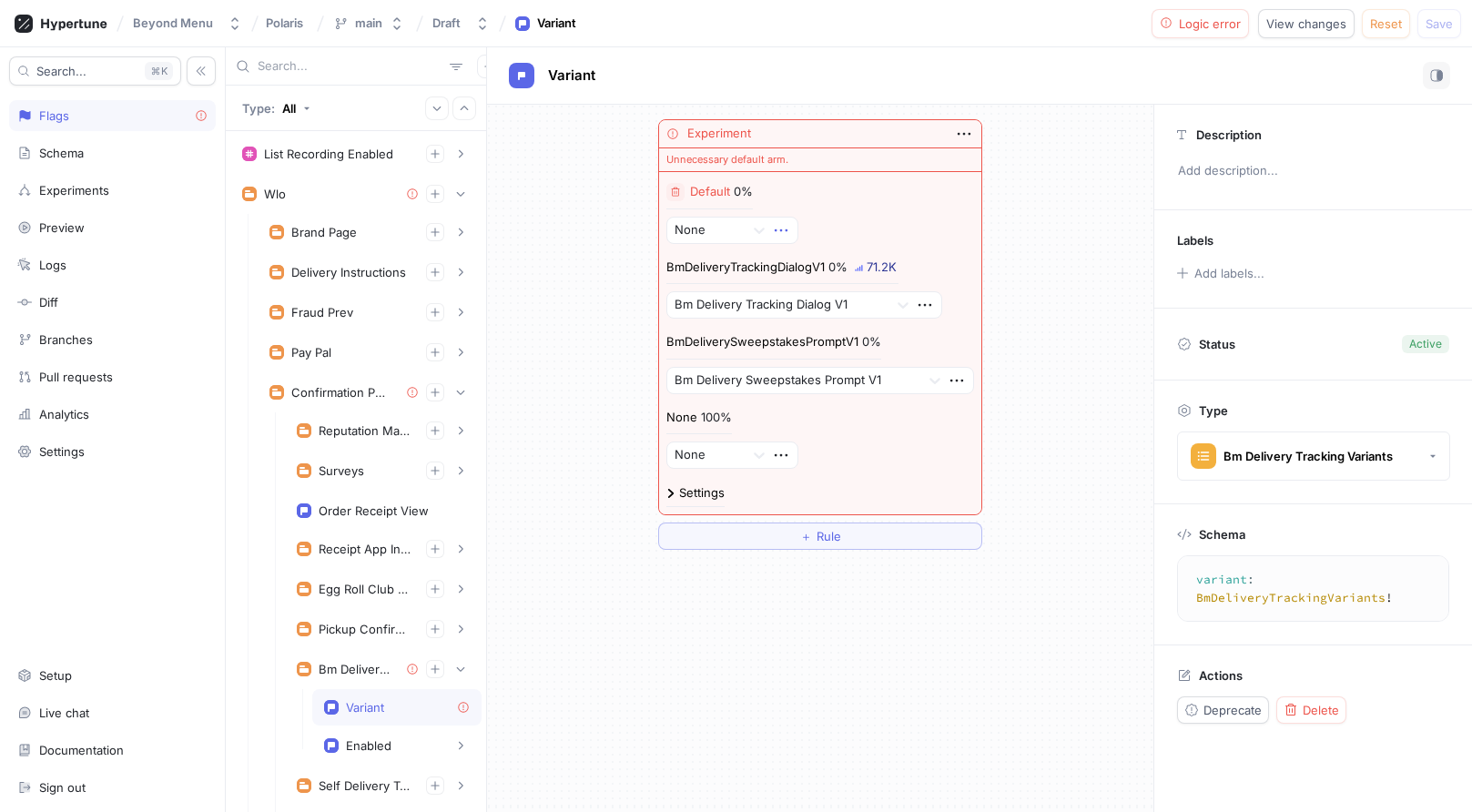
click at [782, 227] on icon "button" at bounding box center [780, 230] width 20 height 20
click at [796, 252] on div "Delete" at bounding box center [854, 264] width 155 height 31
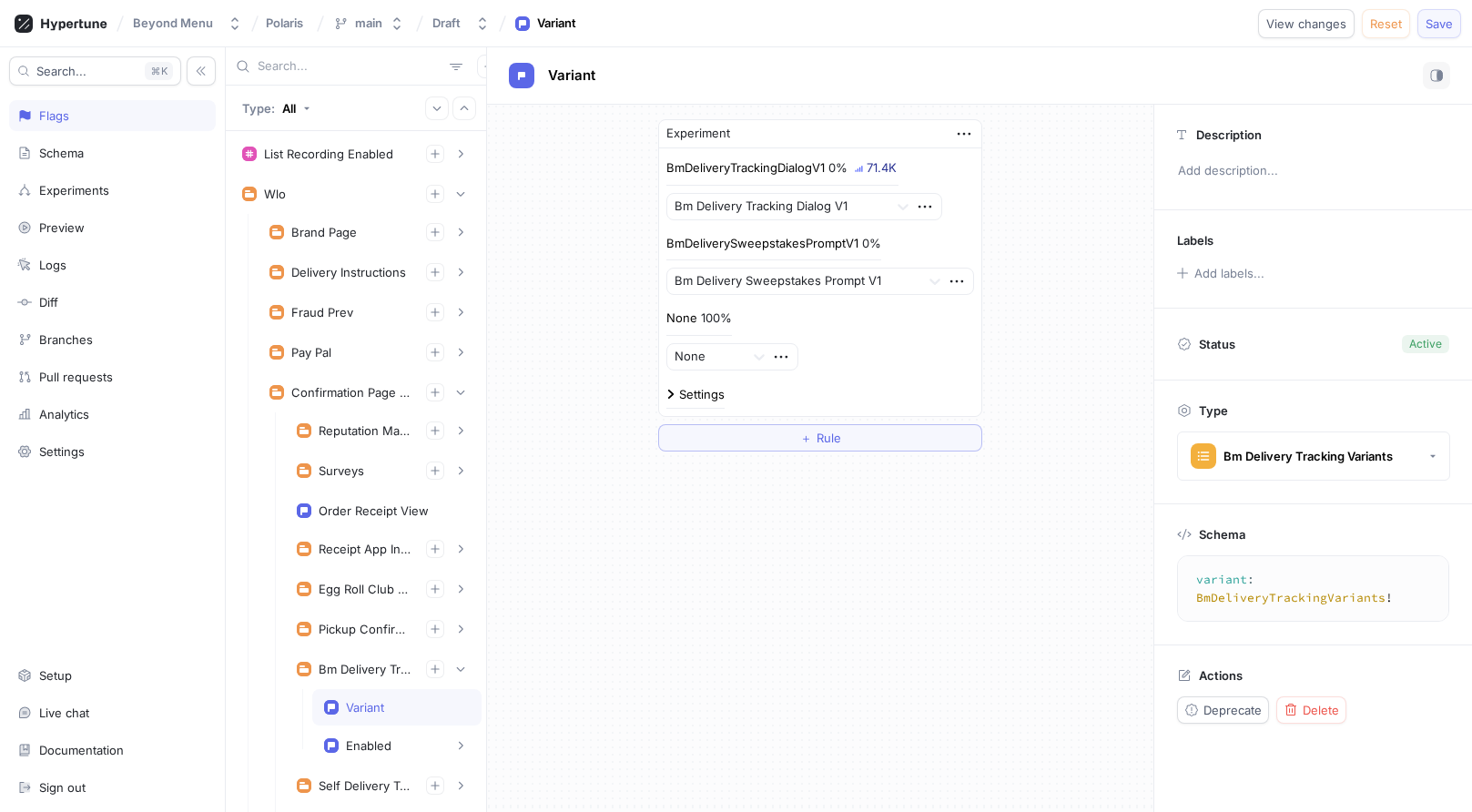
click at [1453, 20] on span "Save" at bounding box center [1439, 23] width 27 height 11
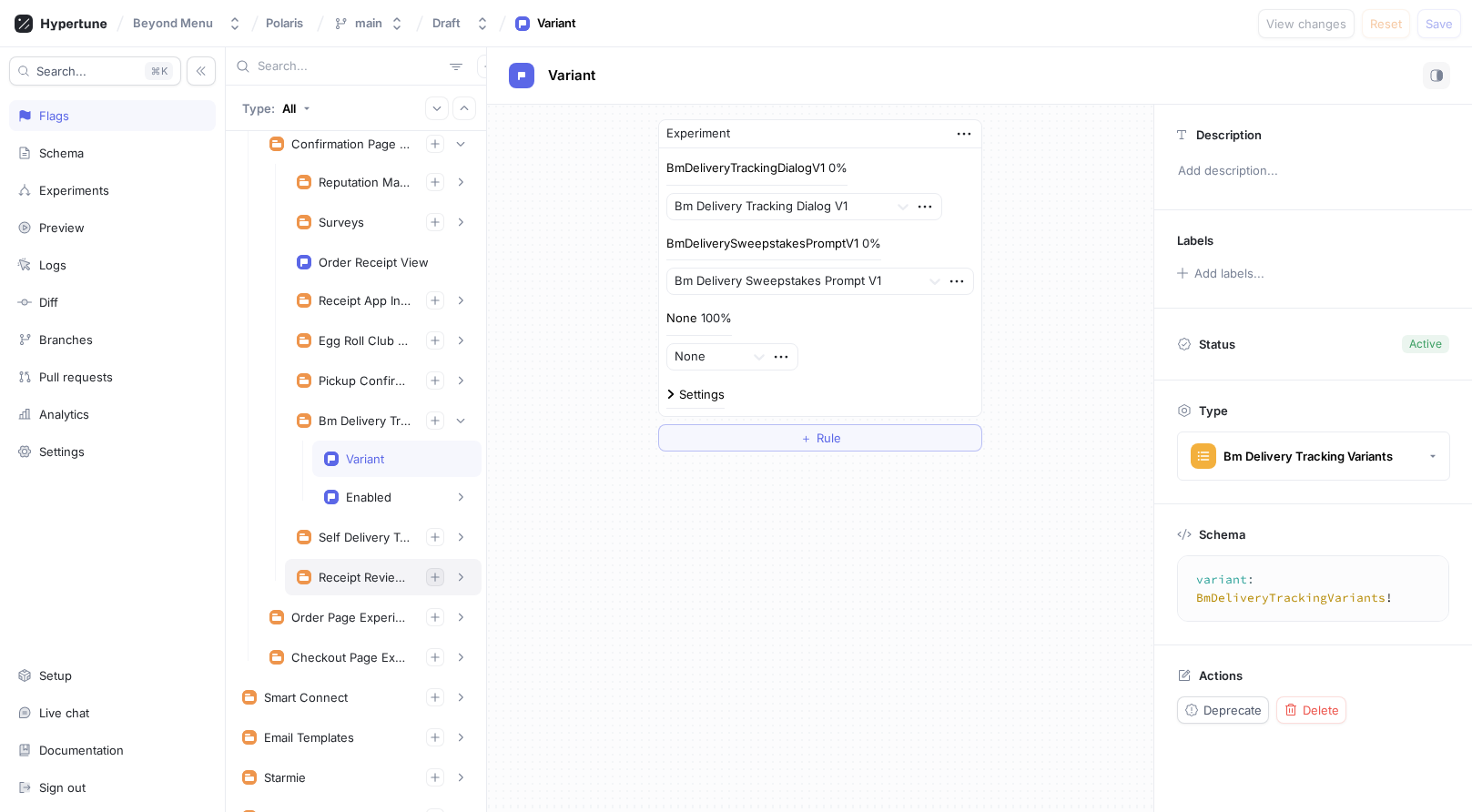
scroll to position [163, 0]
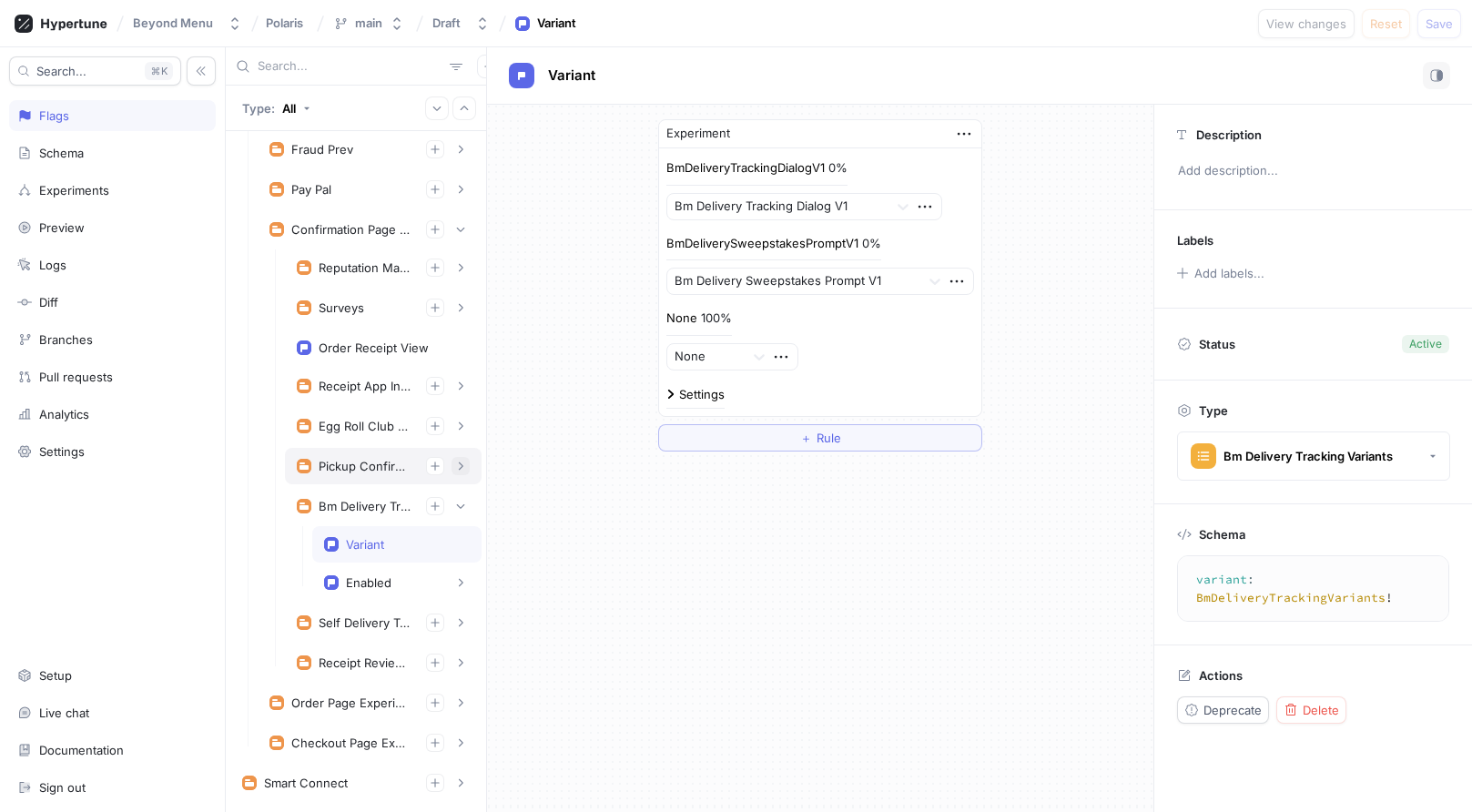
click at [458, 463] on icon "button" at bounding box center [460, 465] width 11 height 11
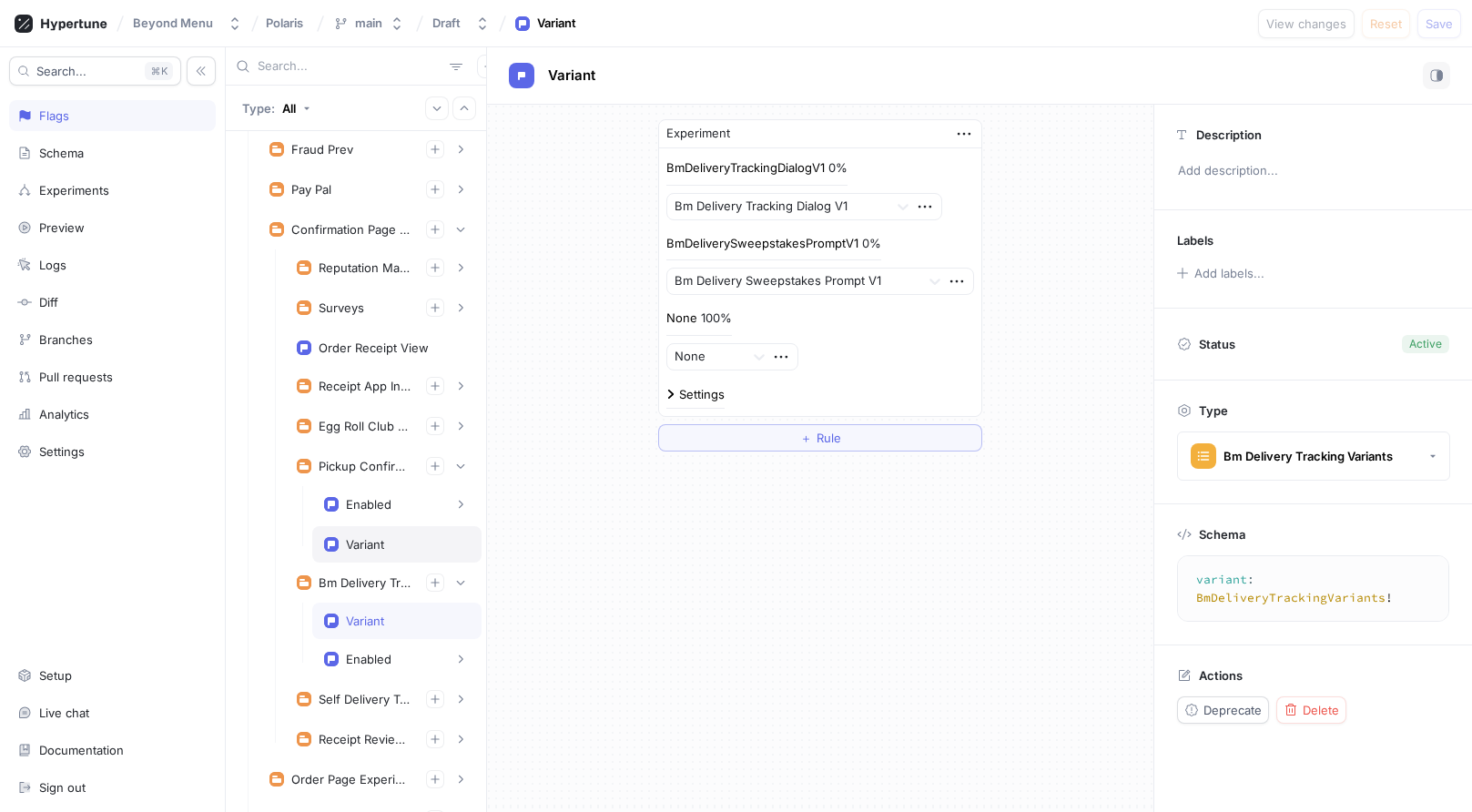
click at [373, 538] on div "Variant" at bounding box center [366, 544] width 39 height 14
type textarea "variant: PickupConfirmationVariants!"
click at [76, 193] on div "Experiments" at bounding box center [74, 189] width 70 height 14
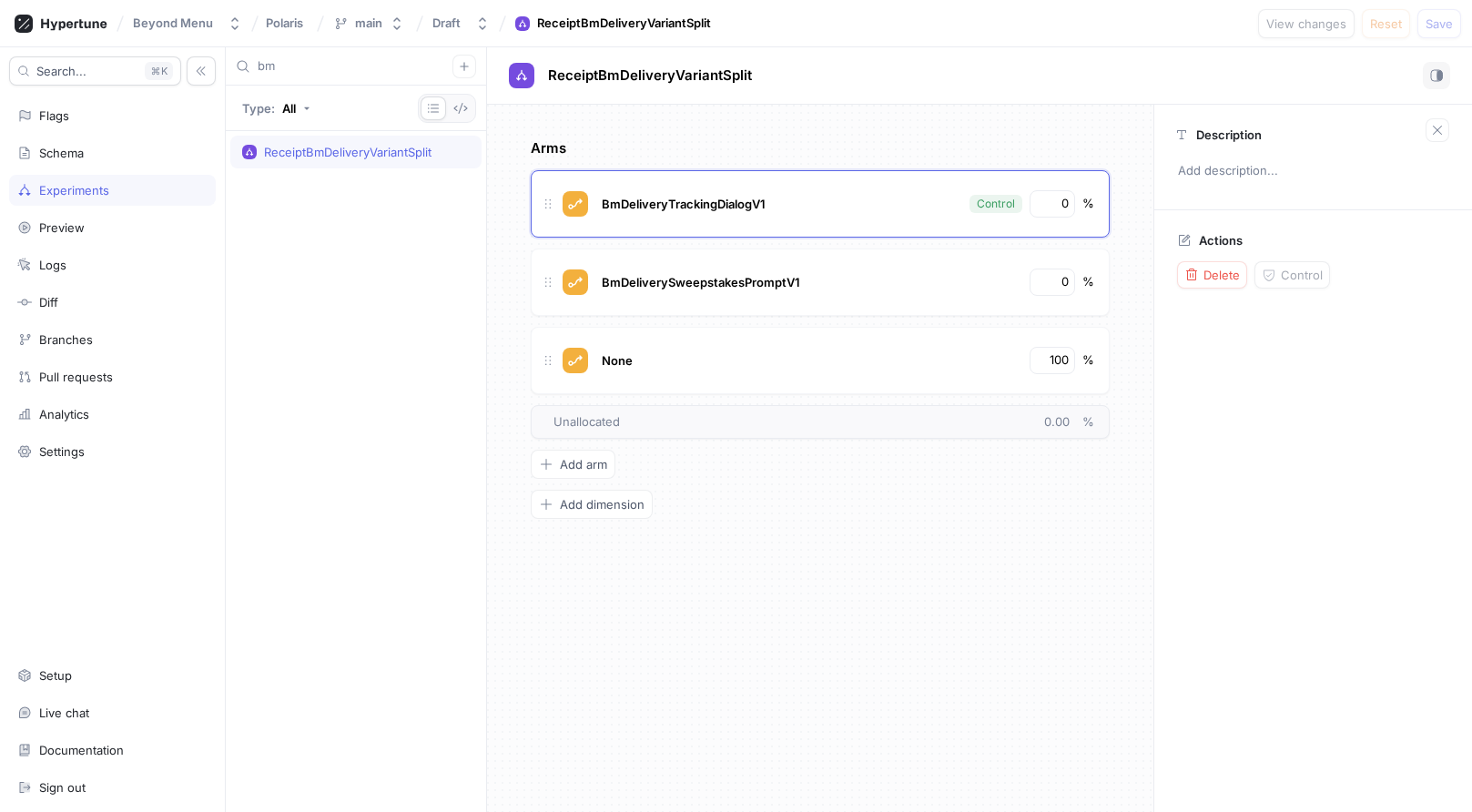
drag, startPoint x: 288, startPoint y: 73, endPoint x: 242, endPoint y: 68, distance: 46.3
click at [242, 68] on div "bm" at bounding box center [356, 67] width 260 height 39
type input "pick"
click at [315, 146] on div "RecieptPickupConfirmationVariantSplit" at bounding box center [363, 152] width 198 height 14
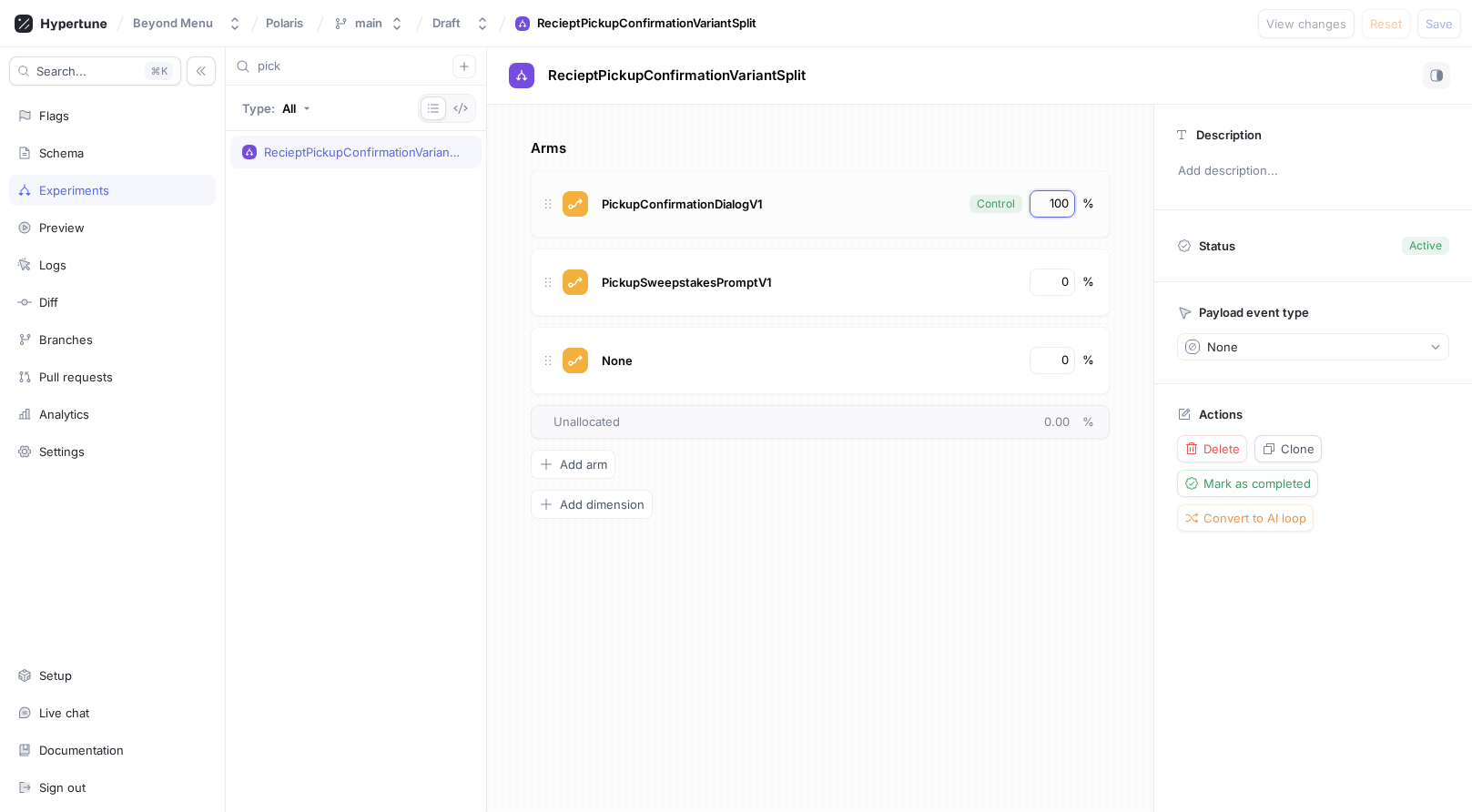
click at [1063, 203] on input "100" at bounding box center [1053, 203] width 31 height 18
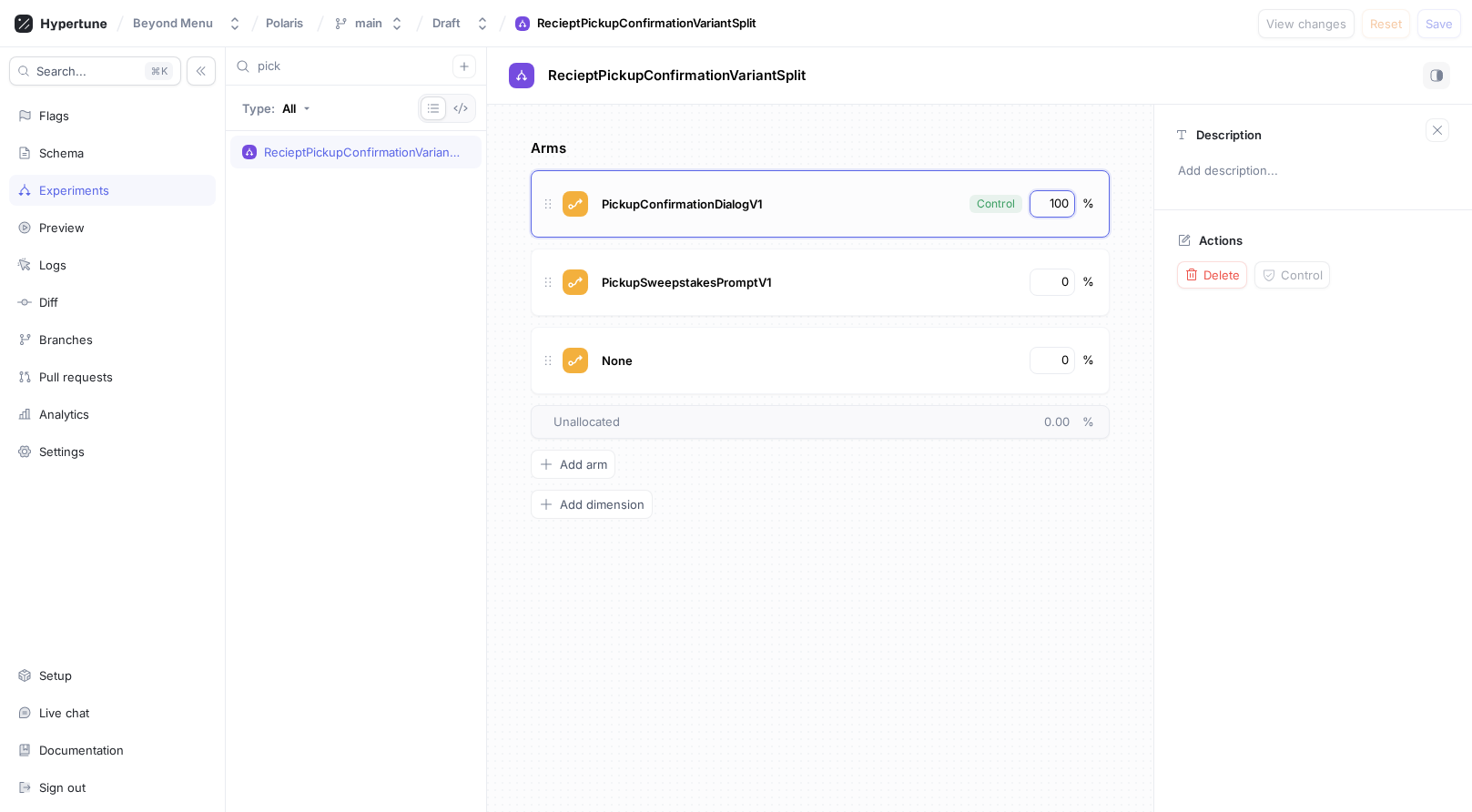
click at [1063, 203] on input "100" at bounding box center [1053, 203] width 31 height 18
type input "0"
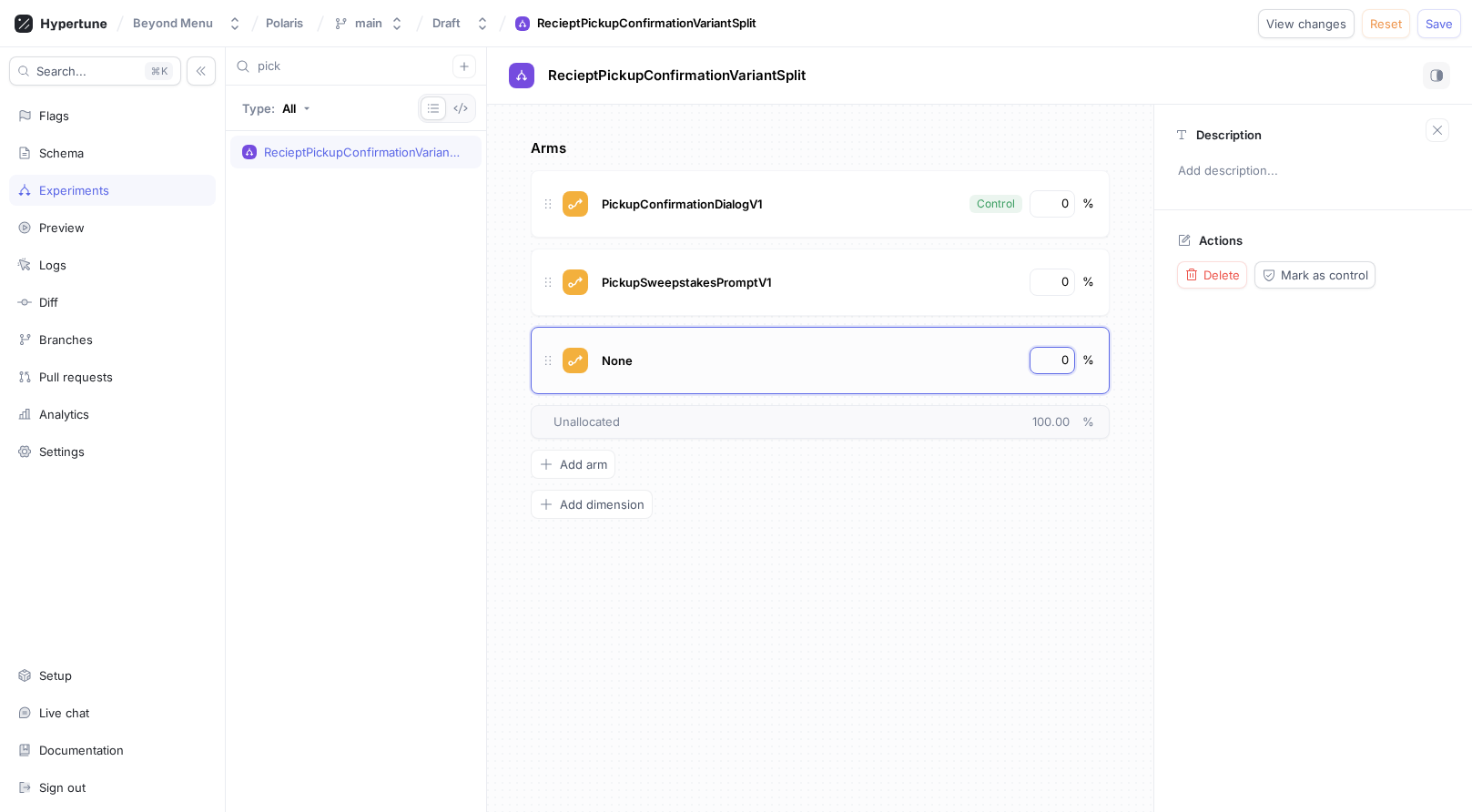
drag, startPoint x: 1058, startPoint y: 360, endPoint x: 1076, endPoint y: 360, distance: 18.0
click at [1076, 360] on div "None 0 %" at bounding box center [847, 361] width 495 height 27
type input "100"
click at [1079, 511] on div "Arms PickupConfirmationDialogV1 Control 0 % PickupSweepstakesPromptV1 0 % None …" at bounding box center [820, 329] width 579 height 381
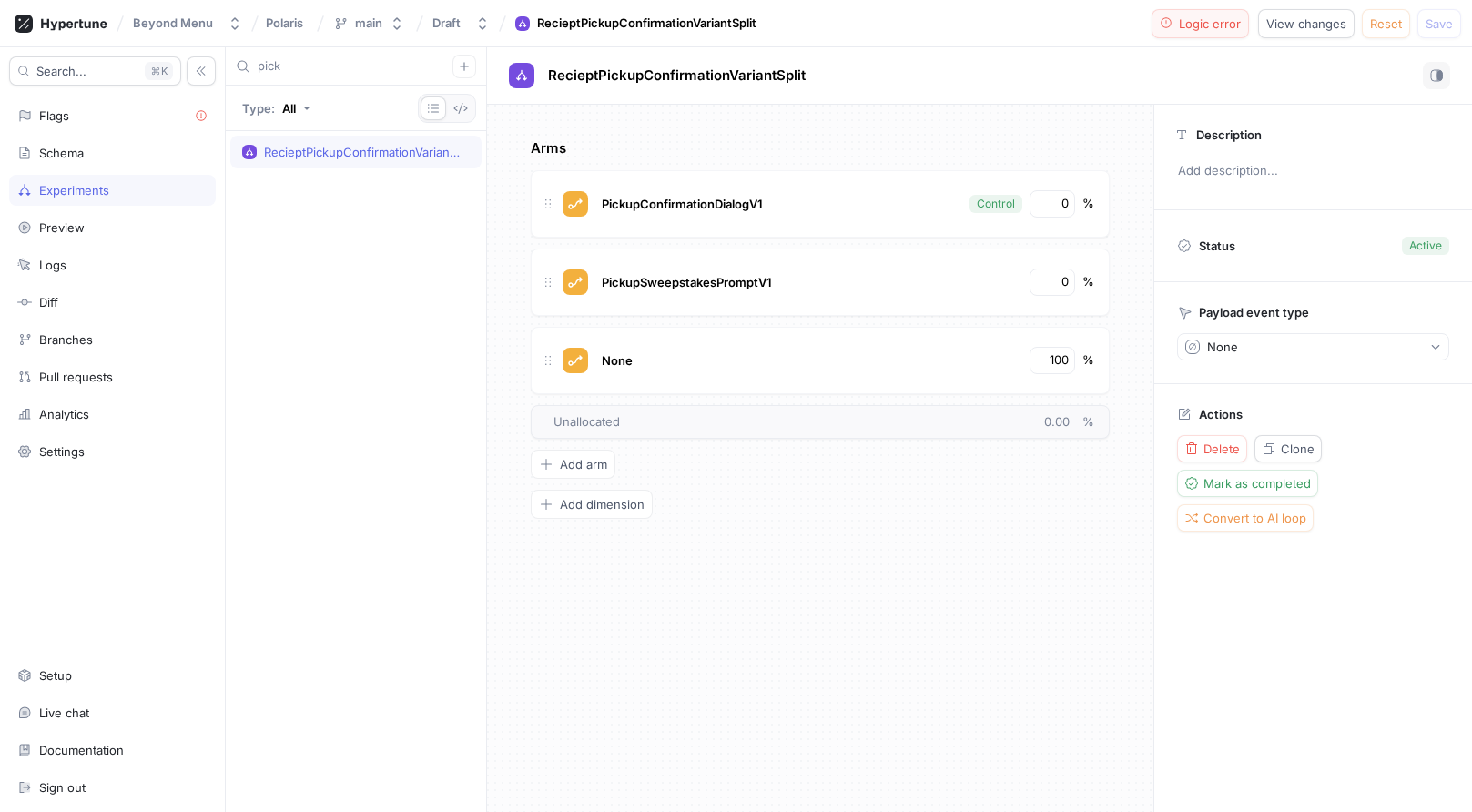
click at [1208, 33] on button "Logic error" at bounding box center [1201, 23] width 99 height 29
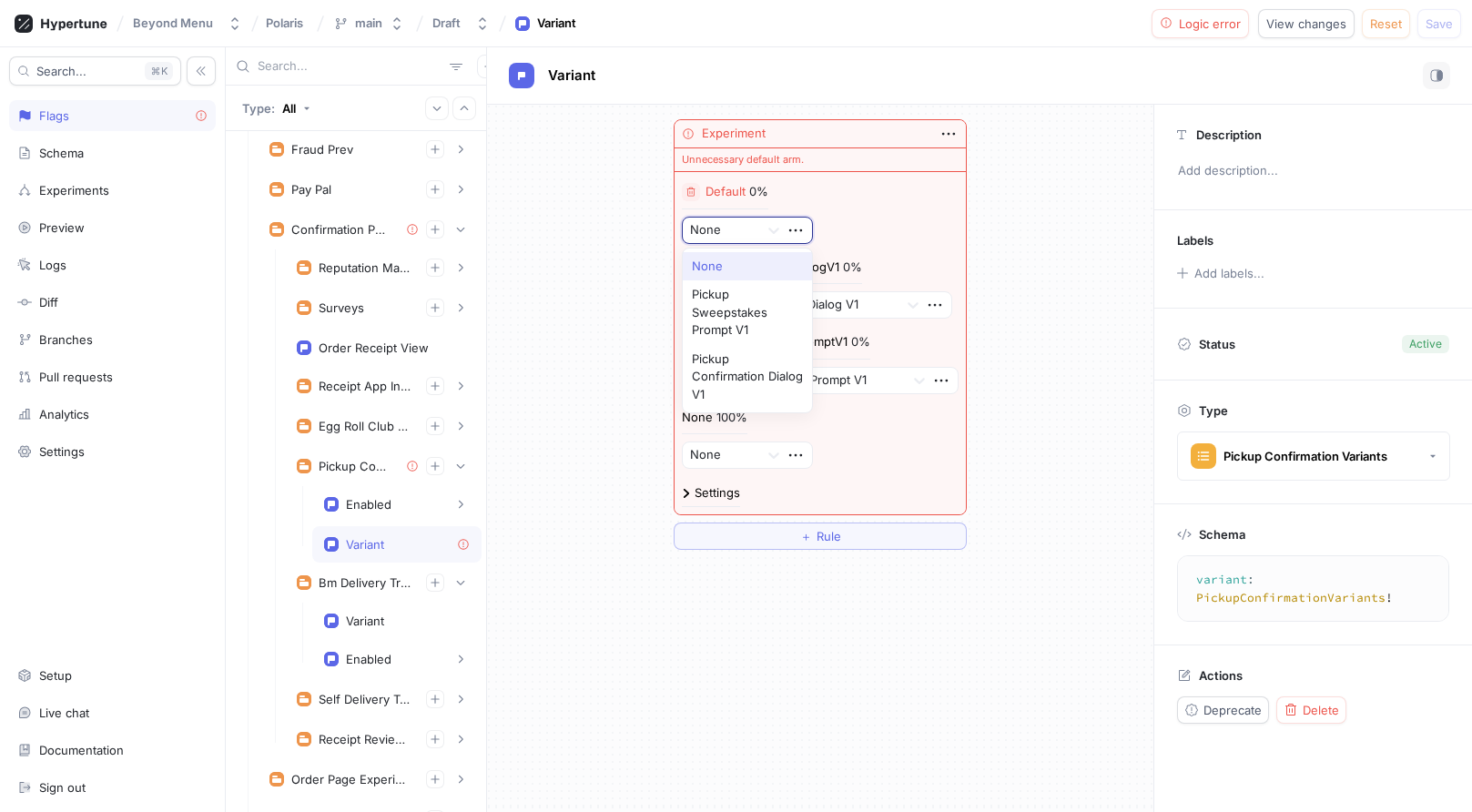
click at [812, 232] on div "None" at bounding box center [748, 230] width 132 height 27
click at [852, 223] on div "Default 0% None, 1 of 3. 3 results available. Use Up and Down to choose options…" at bounding box center [820, 213] width 278 height 61
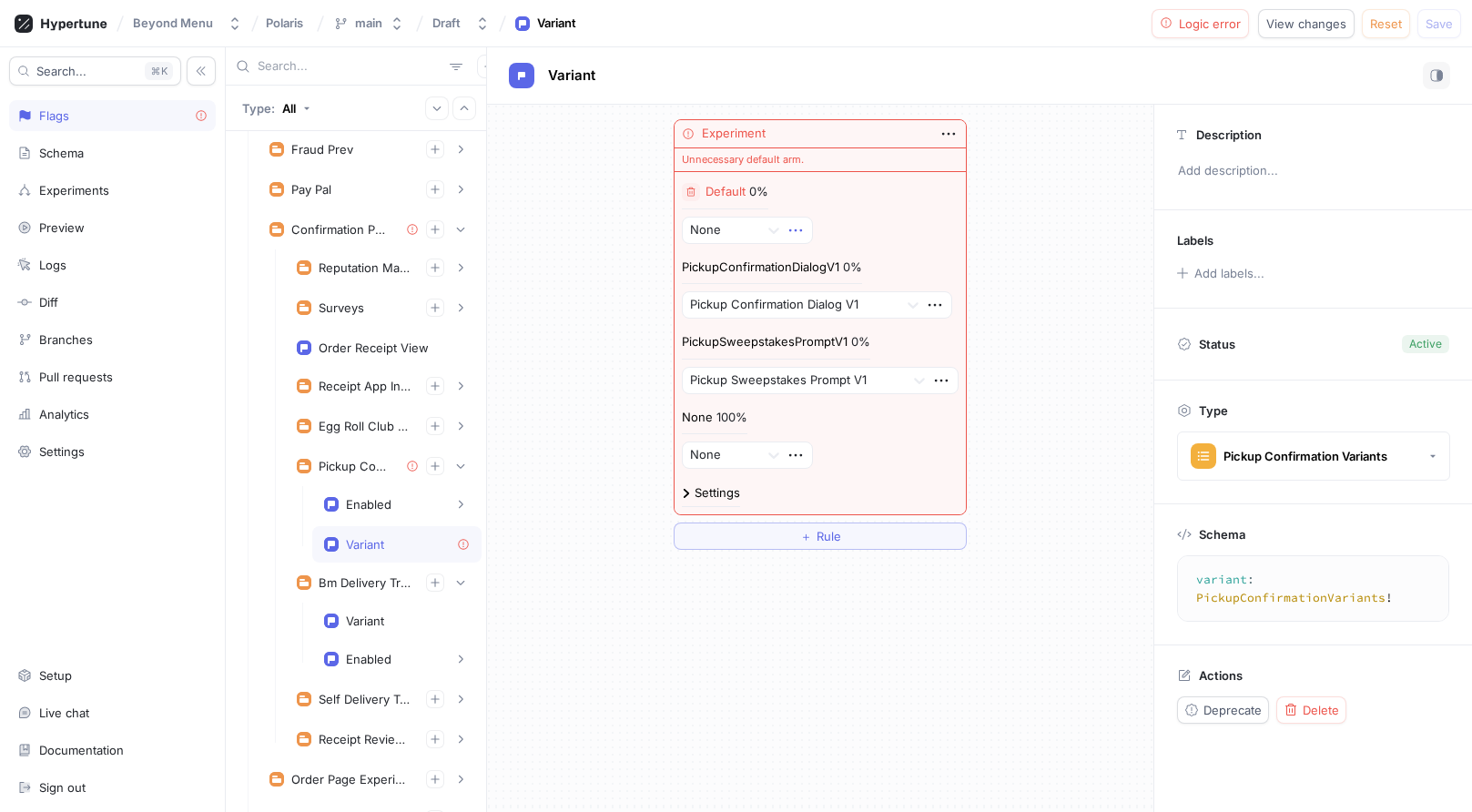
click at [797, 225] on icon "button" at bounding box center [796, 230] width 20 height 20
click at [825, 267] on p "Delete" at bounding box center [833, 264] width 37 height 18
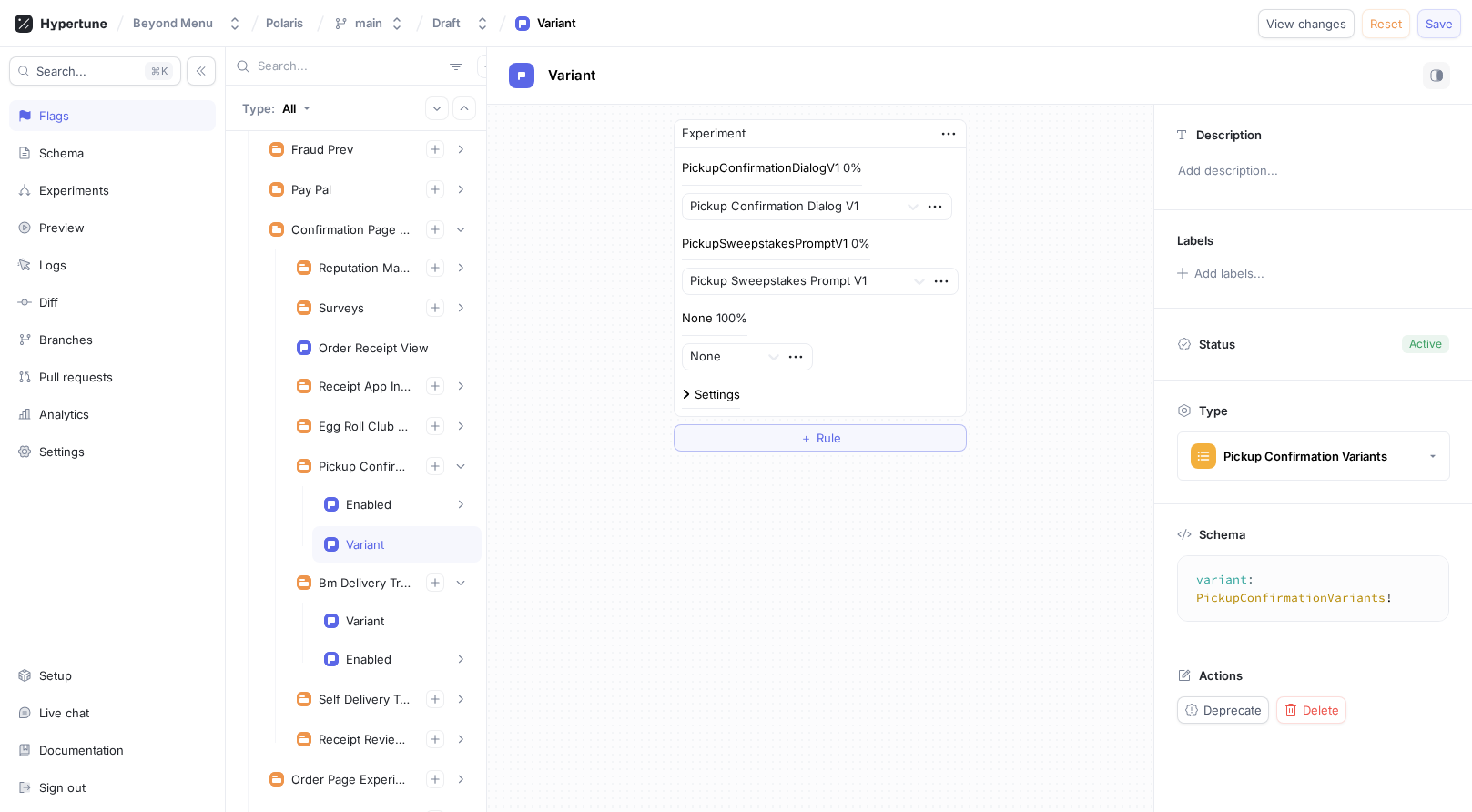
click at [1458, 21] on button "Save" at bounding box center [1439, 23] width 44 height 29
